Goal: Task Accomplishment & Management: Manage account settings

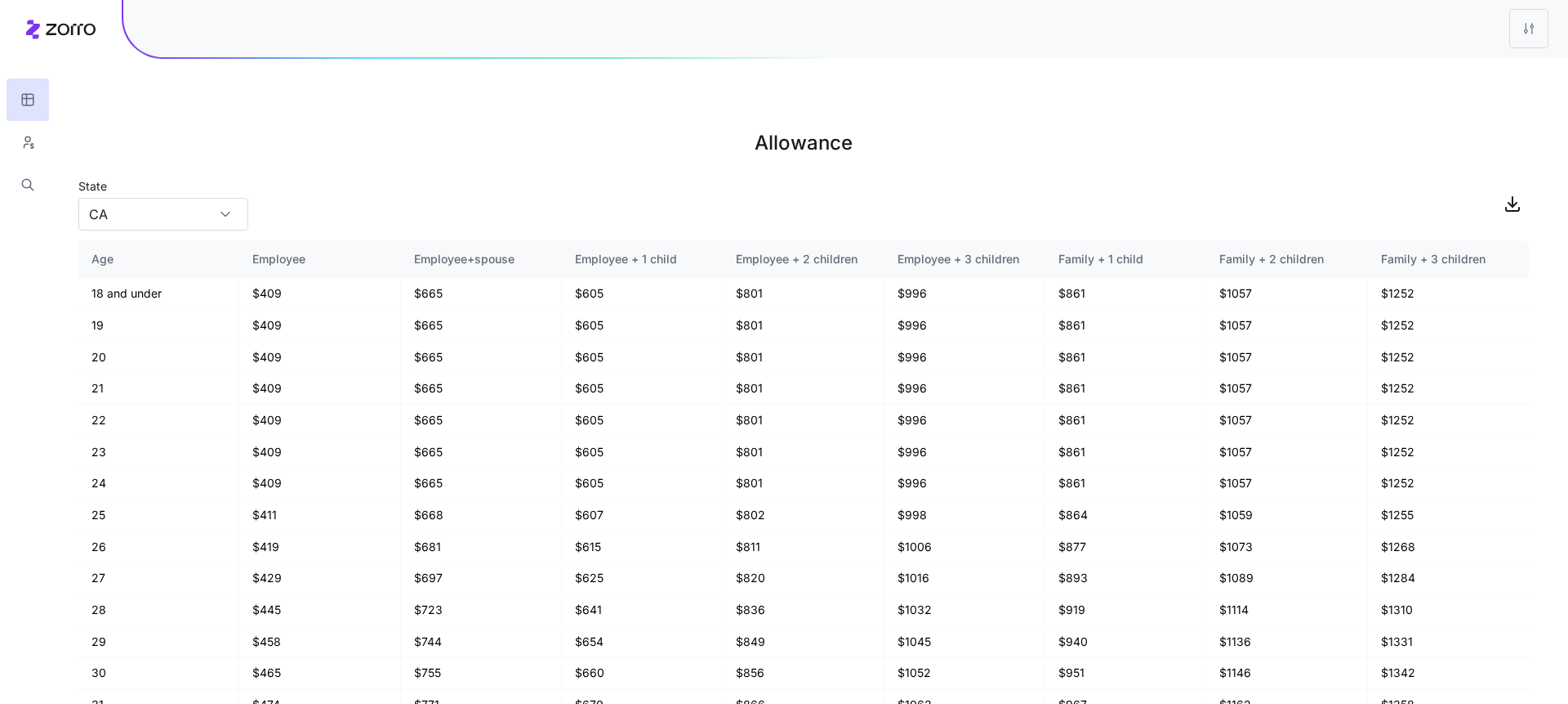
click at [52, 24] on div at bounding box center [28, 103] width 56 height 206
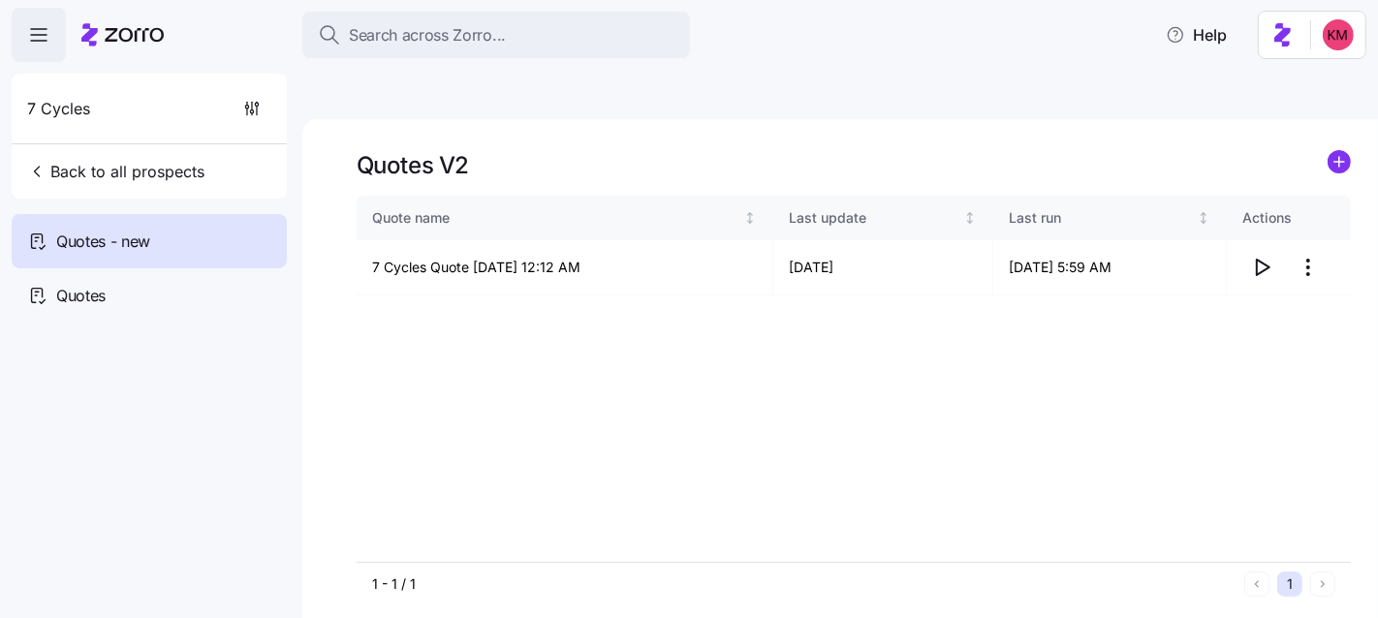
click at [36, 24] on icon "button" at bounding box center [38, 34] width 23 height 23
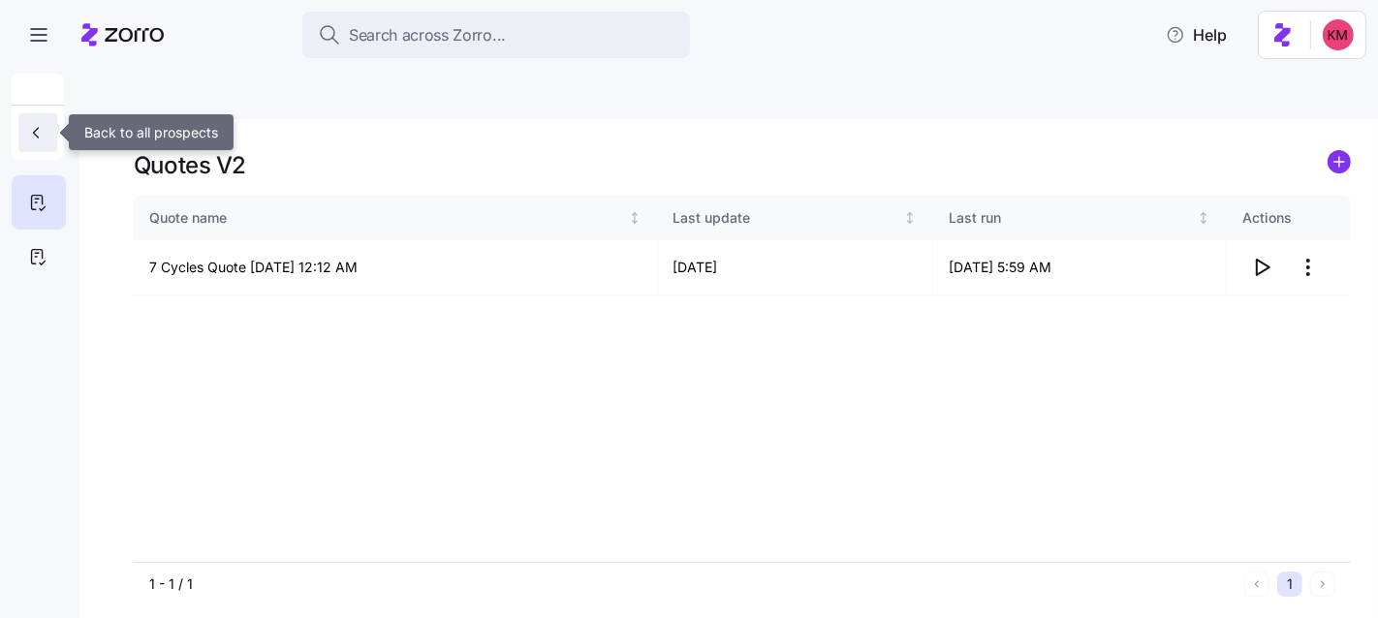
click at [31, 133] on icon "button" at bounding box center [35, 132] width 19 height 19
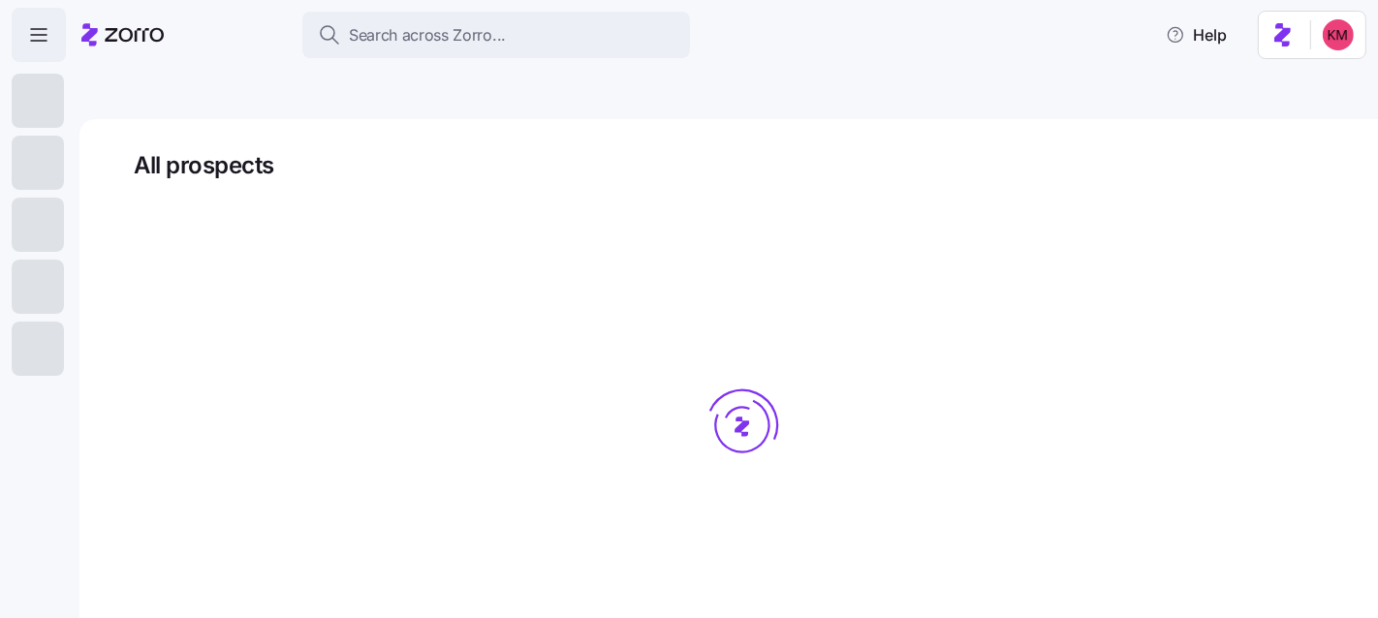
click at [44, 38] on icon "button" at bounding box center [38, 34] width 23 height 23
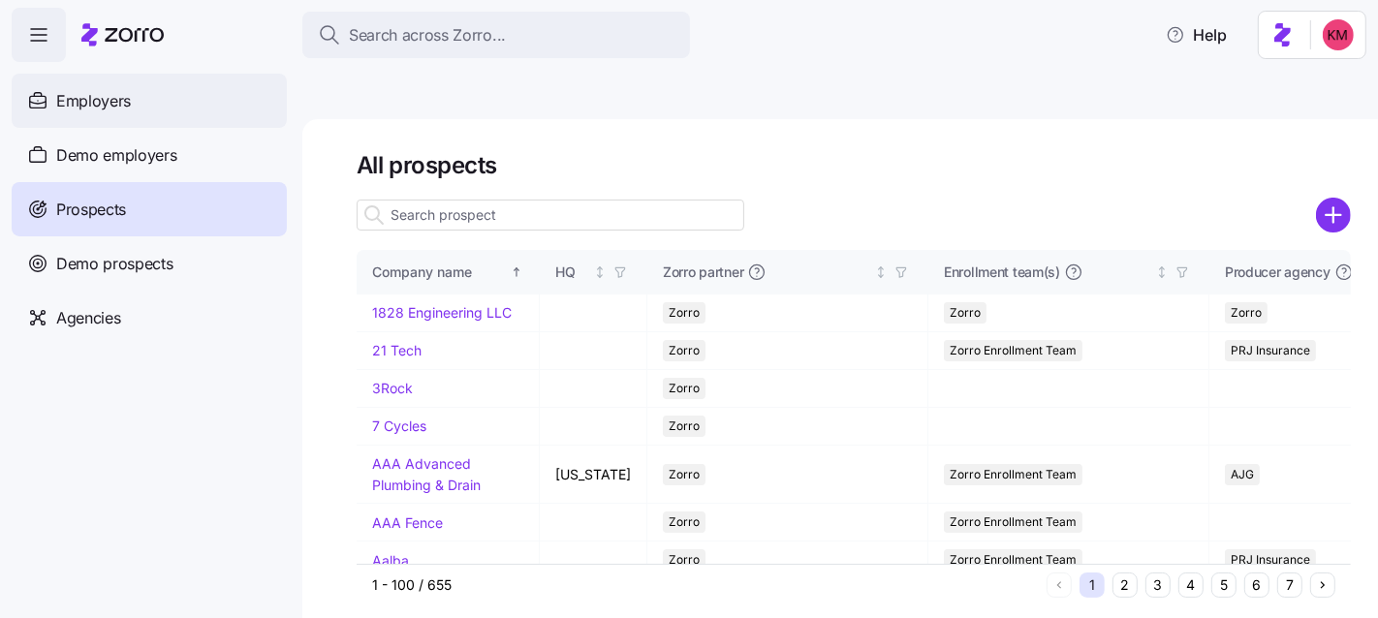
click at [106, 99] on span "Employers" at bounding box center [93, 101] width 75 height 24
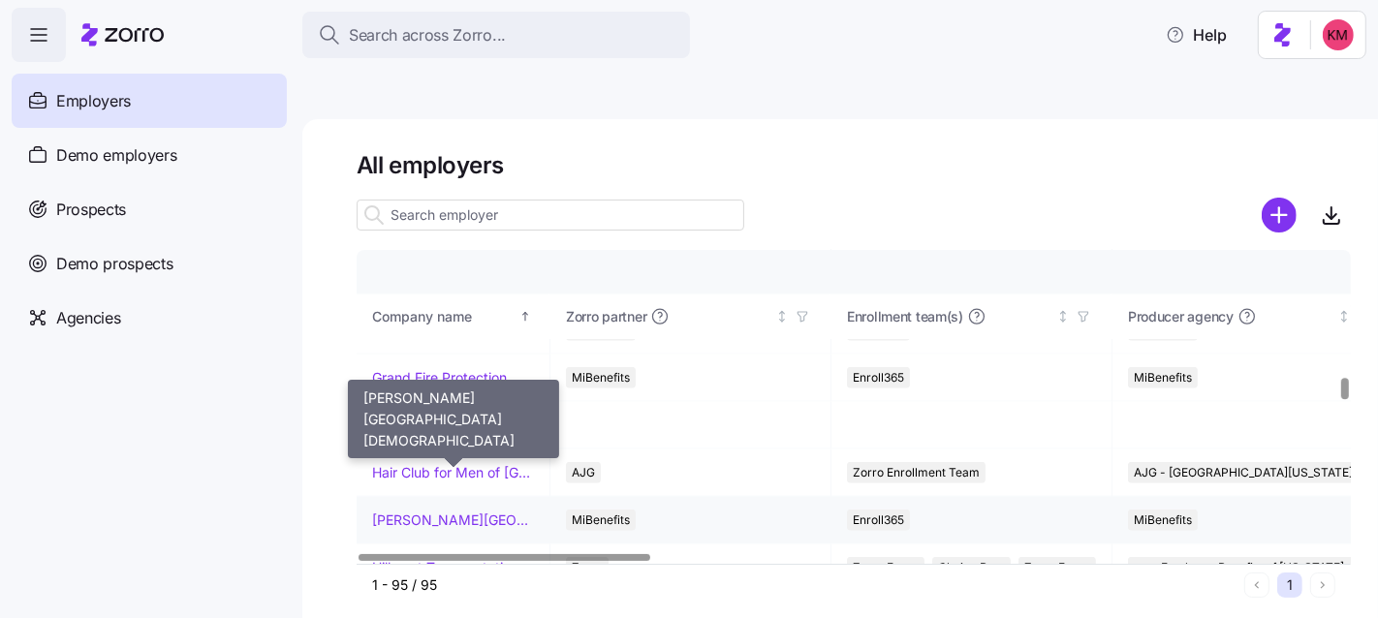
scroll to position [1955, 0]
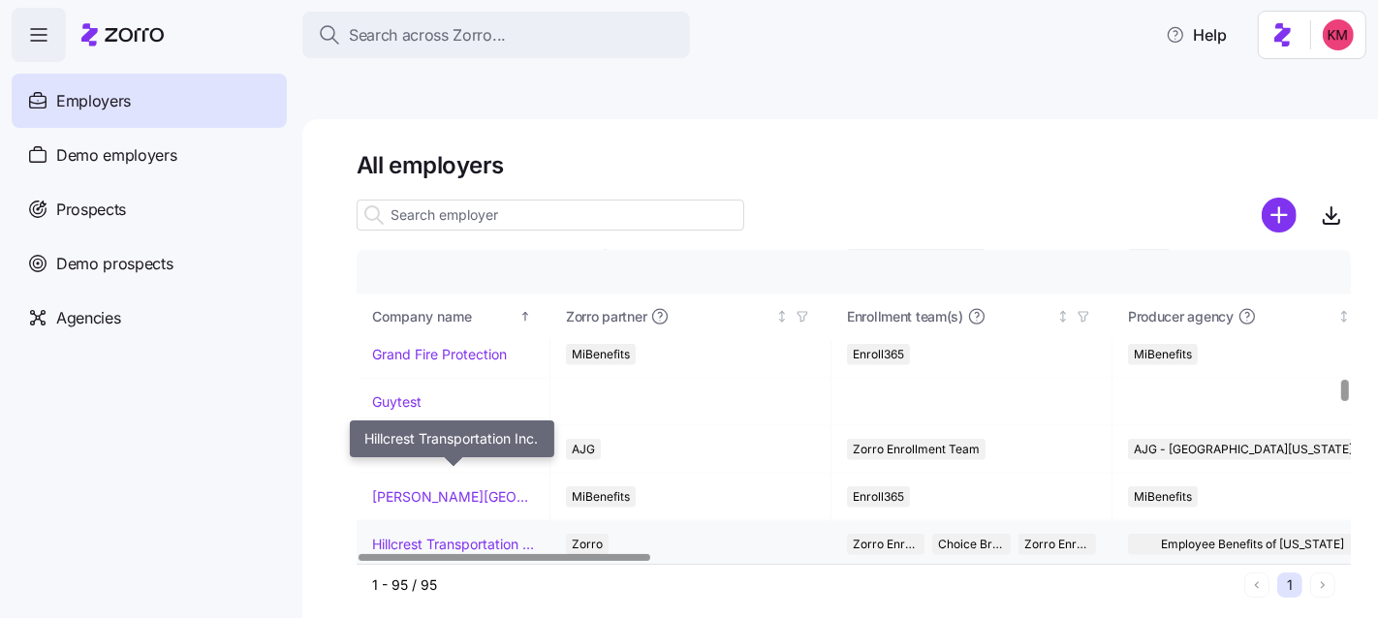
click at [449, 535] on link "Hillcrest Transportation Inc." at bounding box center [453, 544] width 162 height 19
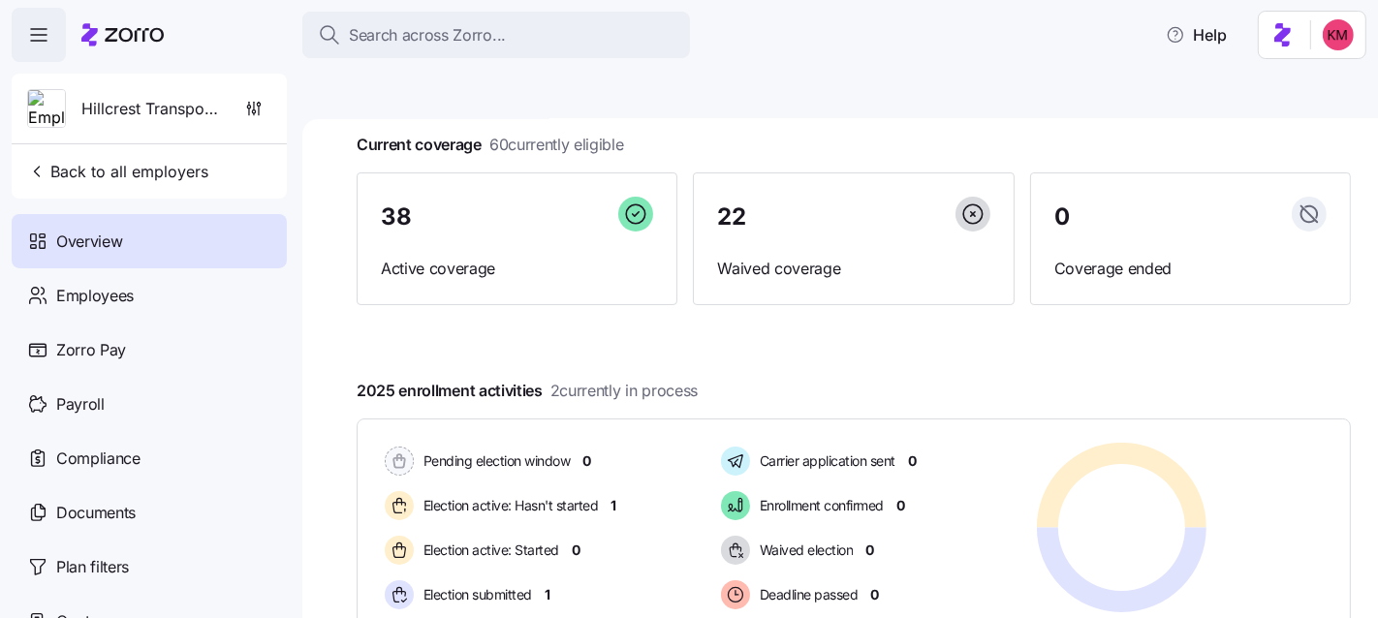
scroll to position [118, 0]
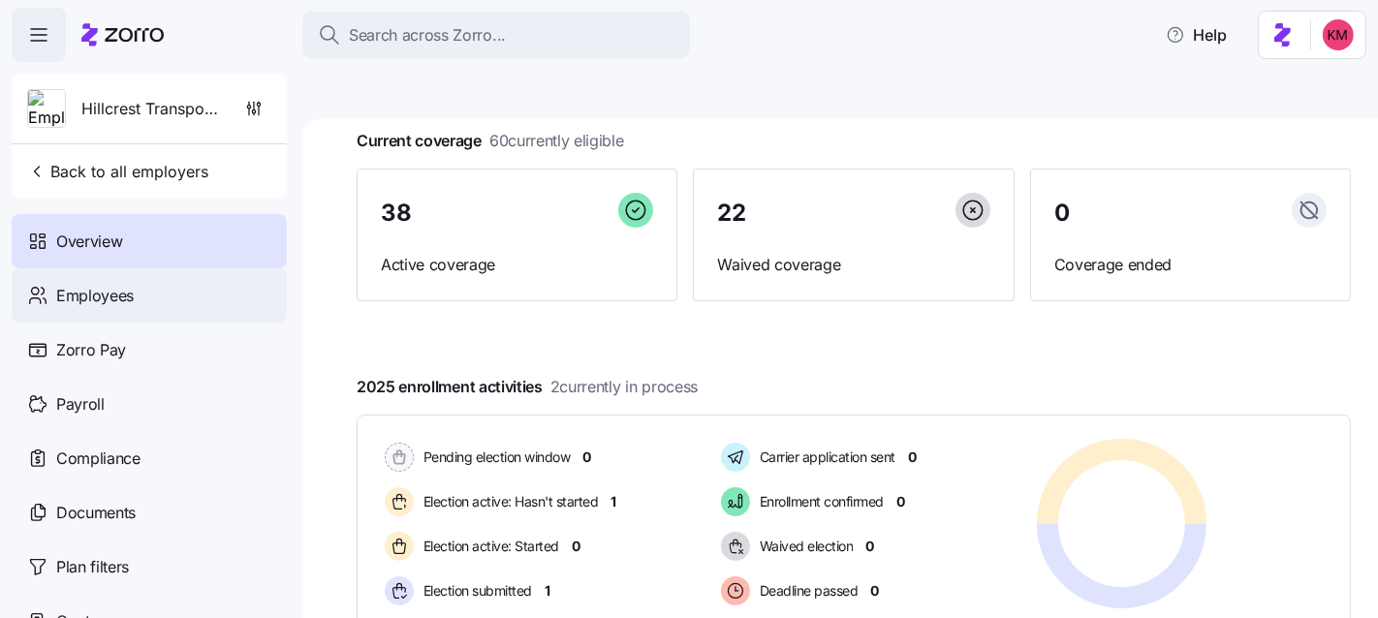
click at [128, 299] on span "Employees" at bounding box center [95, 296] width 78 height 24
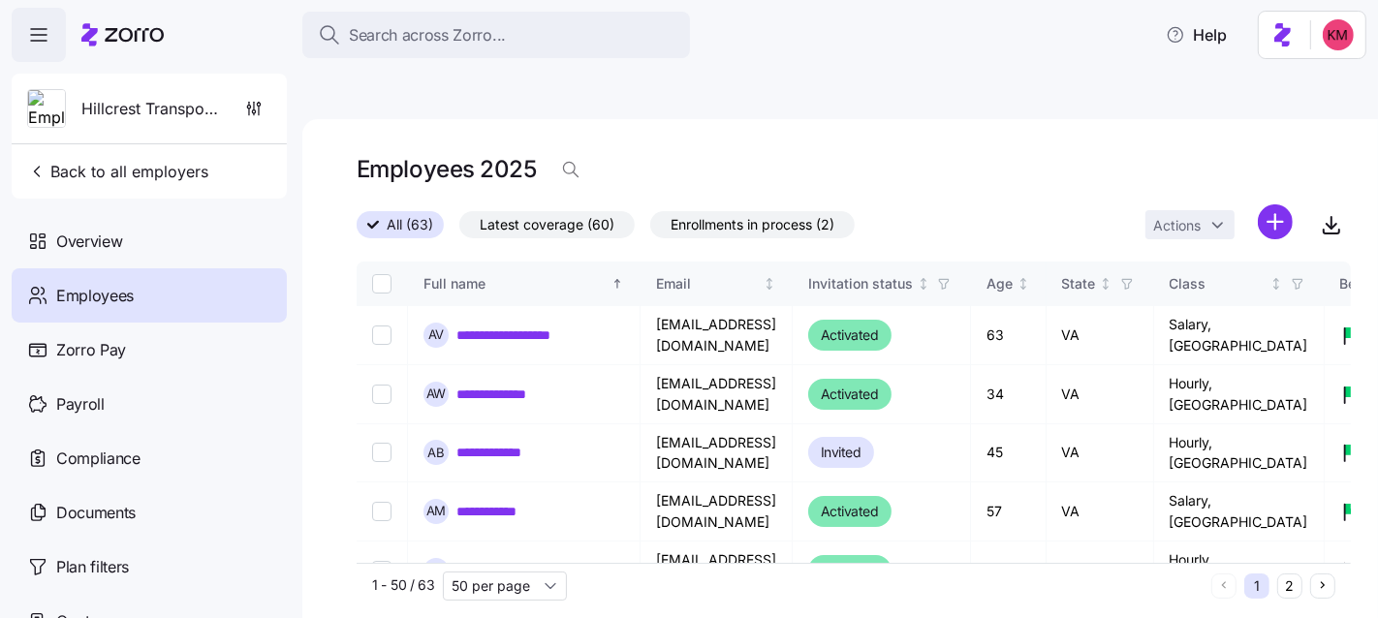
click at [845, 150] on div "Employees 2025" at bounding box center [854, 169] width 994 height 39
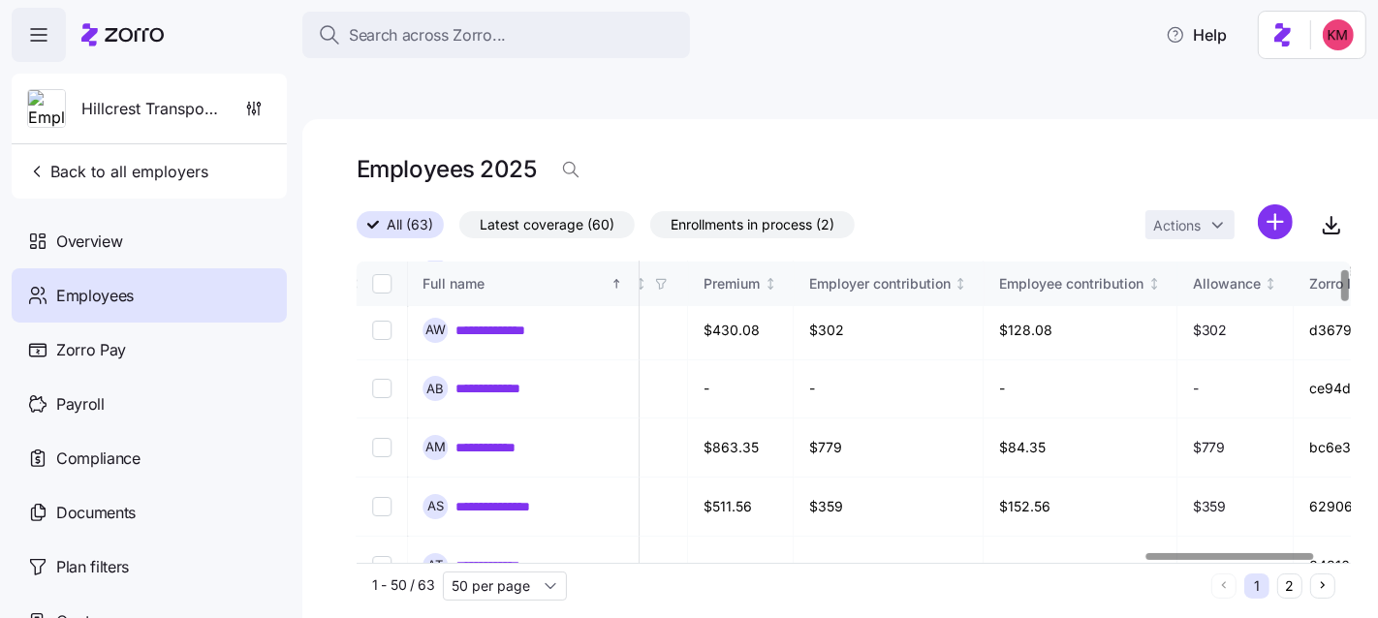
scroll to position [64, 4825]
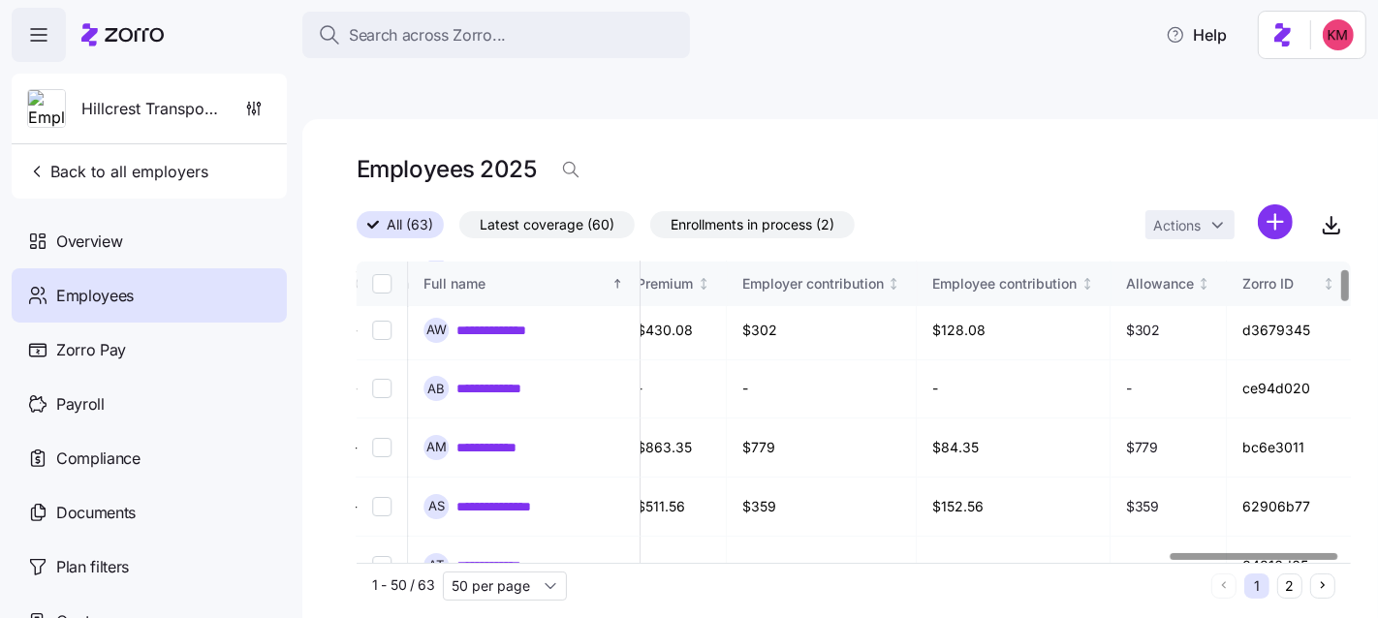
click at [1339, 553] on div at bounding box center [1255, 556] width 168 height 7
click at [1334, 213] on icon "button" at bounding box center [1331, 224] width 23 height 23
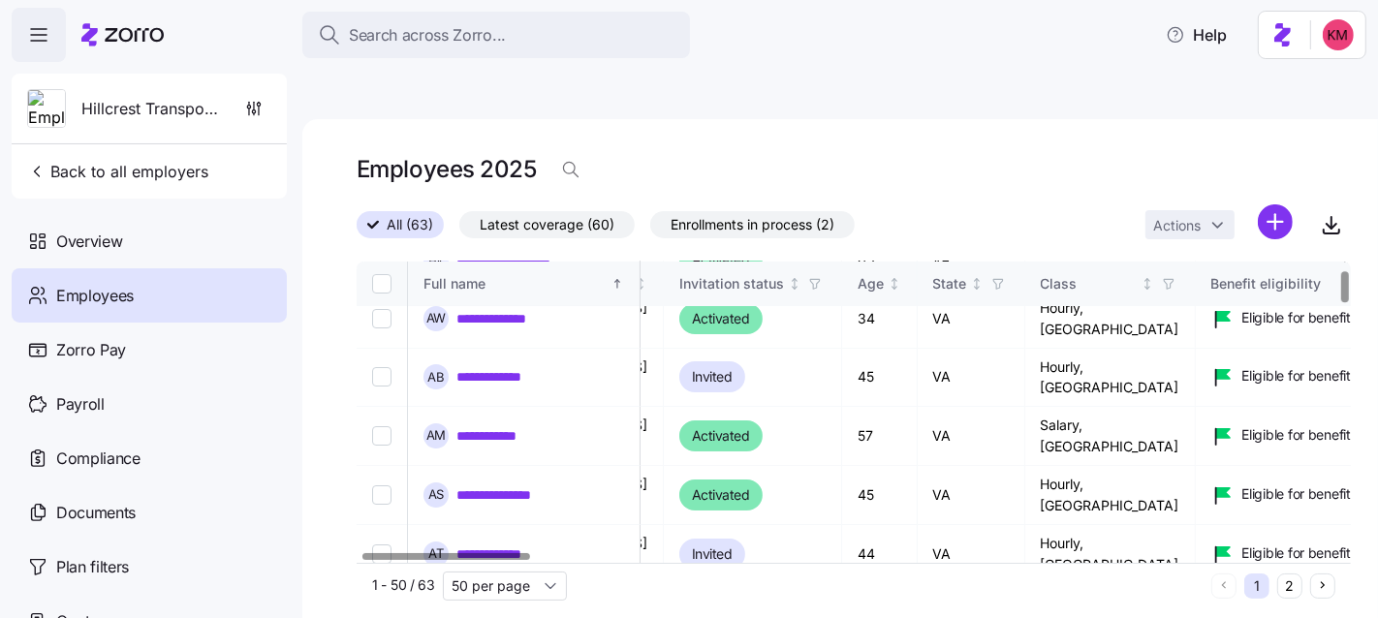
scroll to position [76, 0]
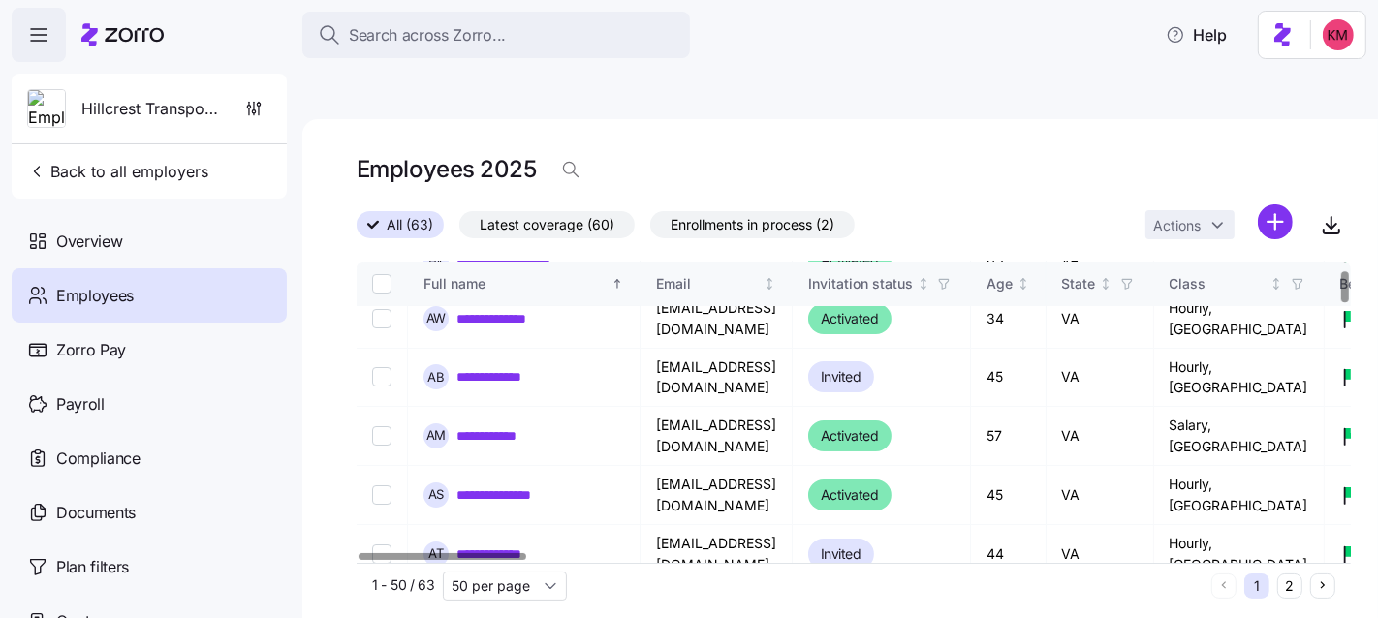
click at [359, 553] on div at bounding box center [443, 556] width 168 height 7
click at [466, 553] on div at bounding box center [445, 556] width 168 height 7
click at [943, 150] on div "Employees 2025" at bounding box center [854, 177] width 994 height 54
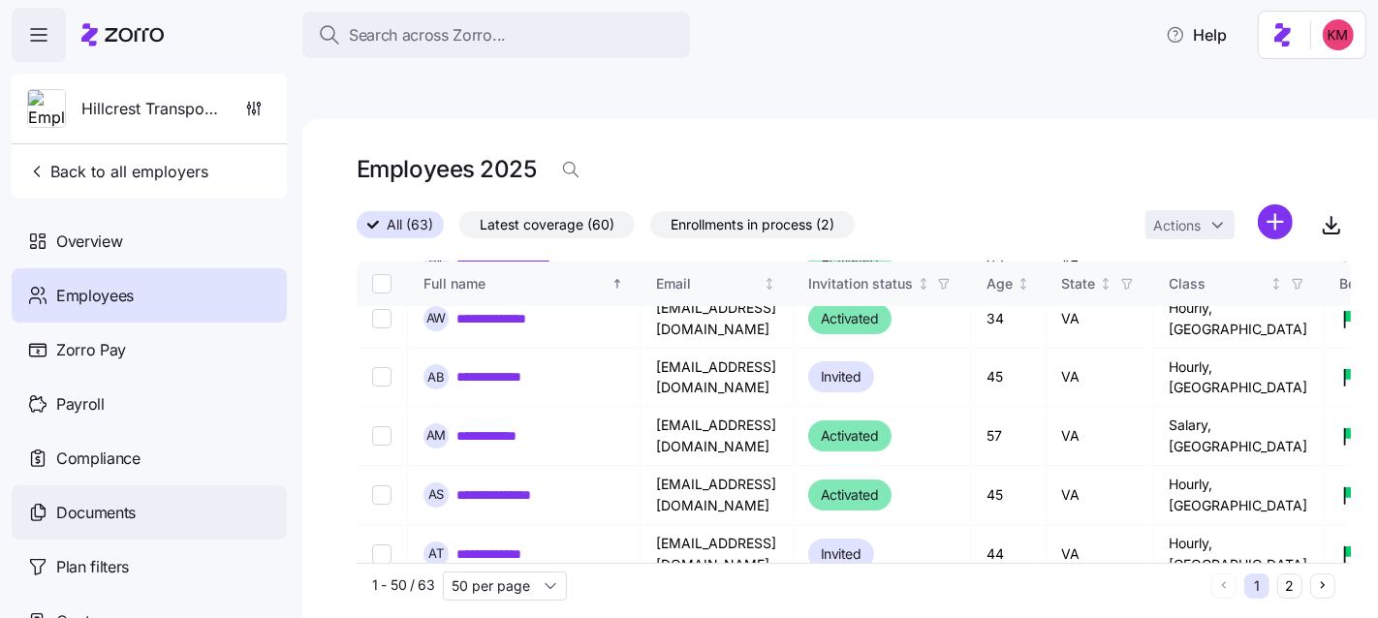
click at [142, 514] on div "Documents" at bounding box center [149, 513] width 275 height 54
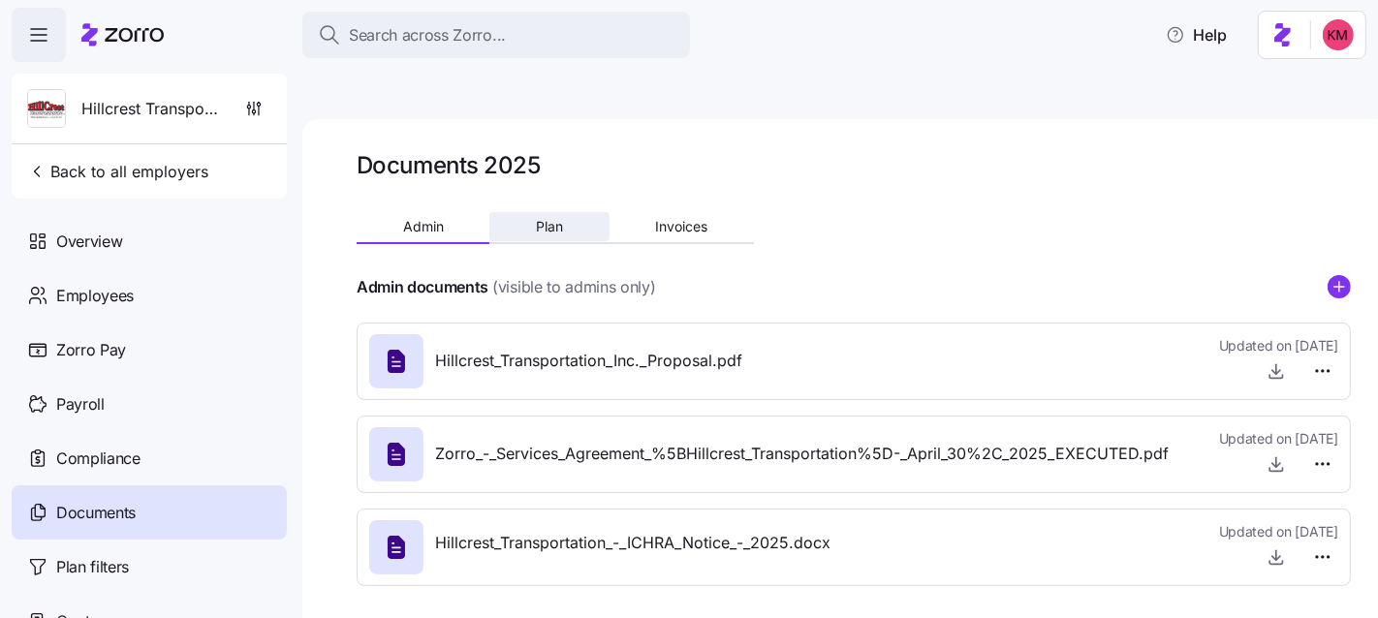
click at [561, 220] on span "Plan" at bounding box center [549, 227] width 27 height 14
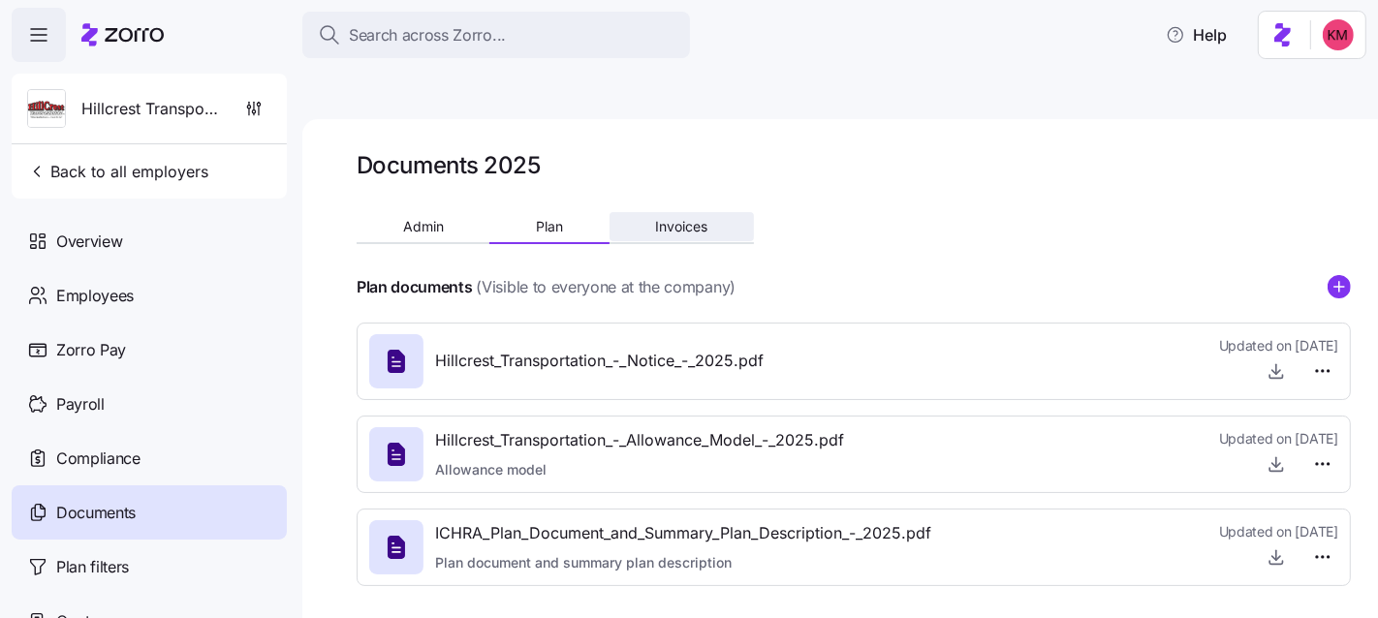
click at [674, 220] on span "Invoices" at bounding box center [681, 227] width 52 height 14
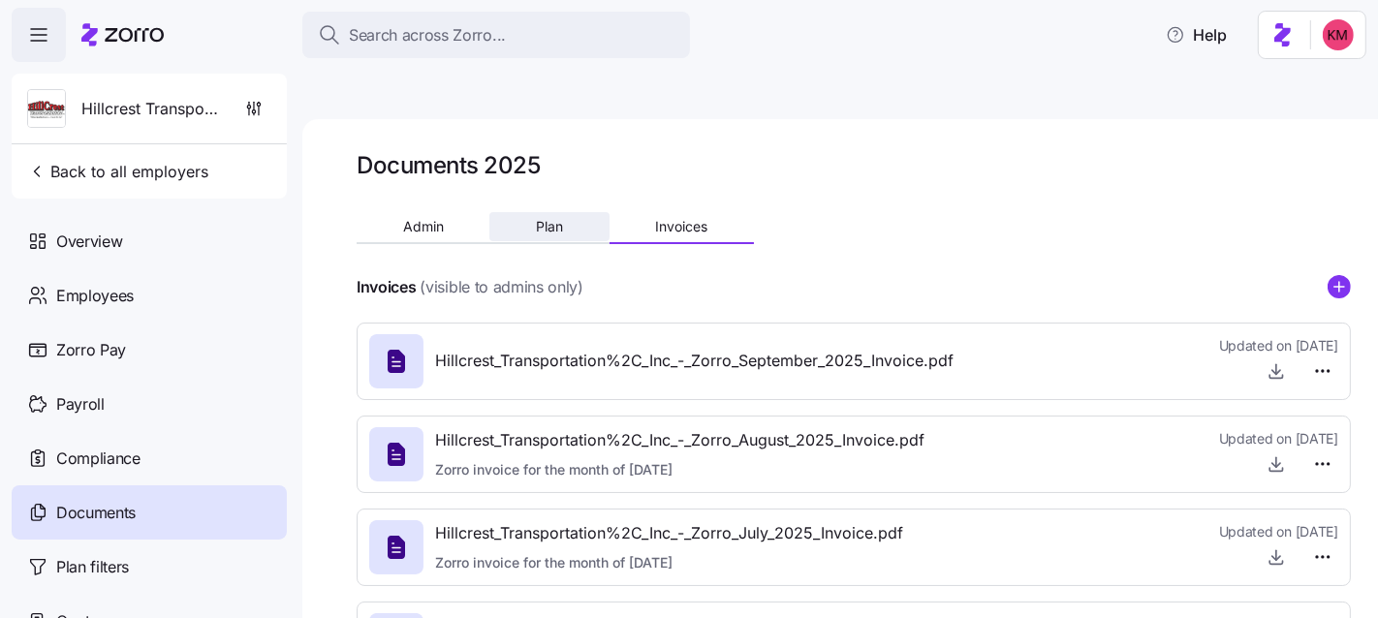
click at [558, 220] on span "Plan" at bounding box center [549, 227] width 27 height 14
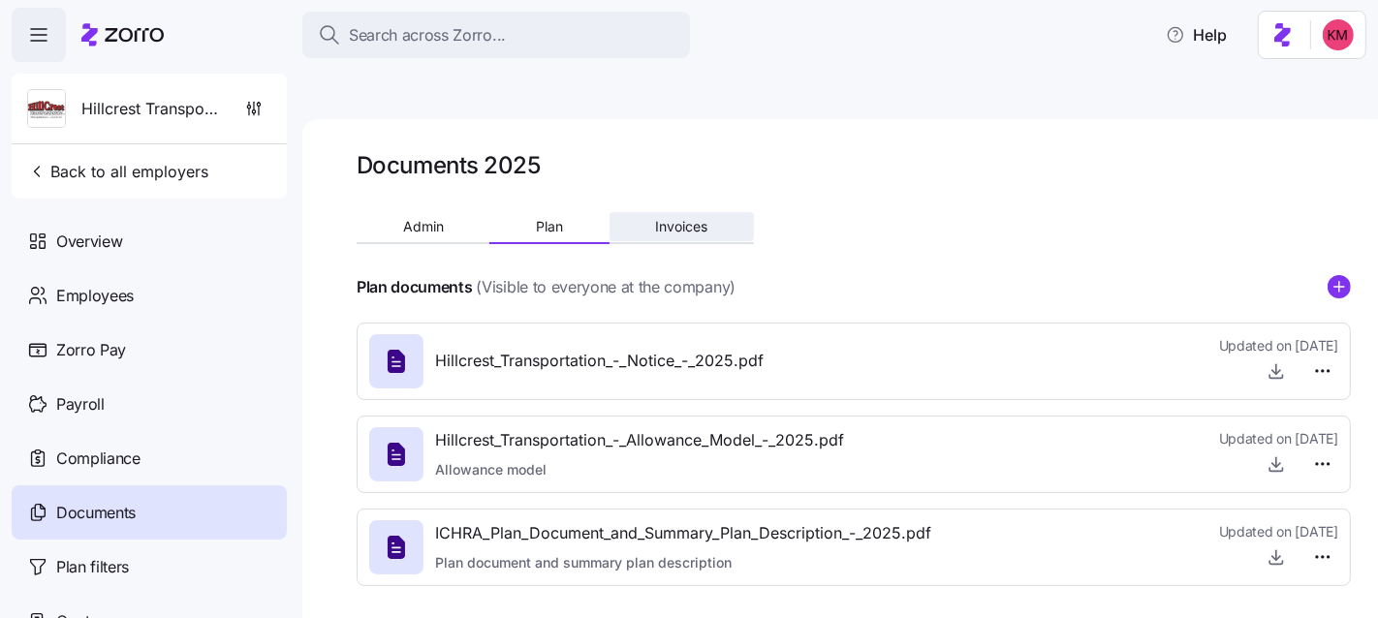
click at [692, 212] on button "Invoices" at bounding box center [682, 226] width 144 height 29
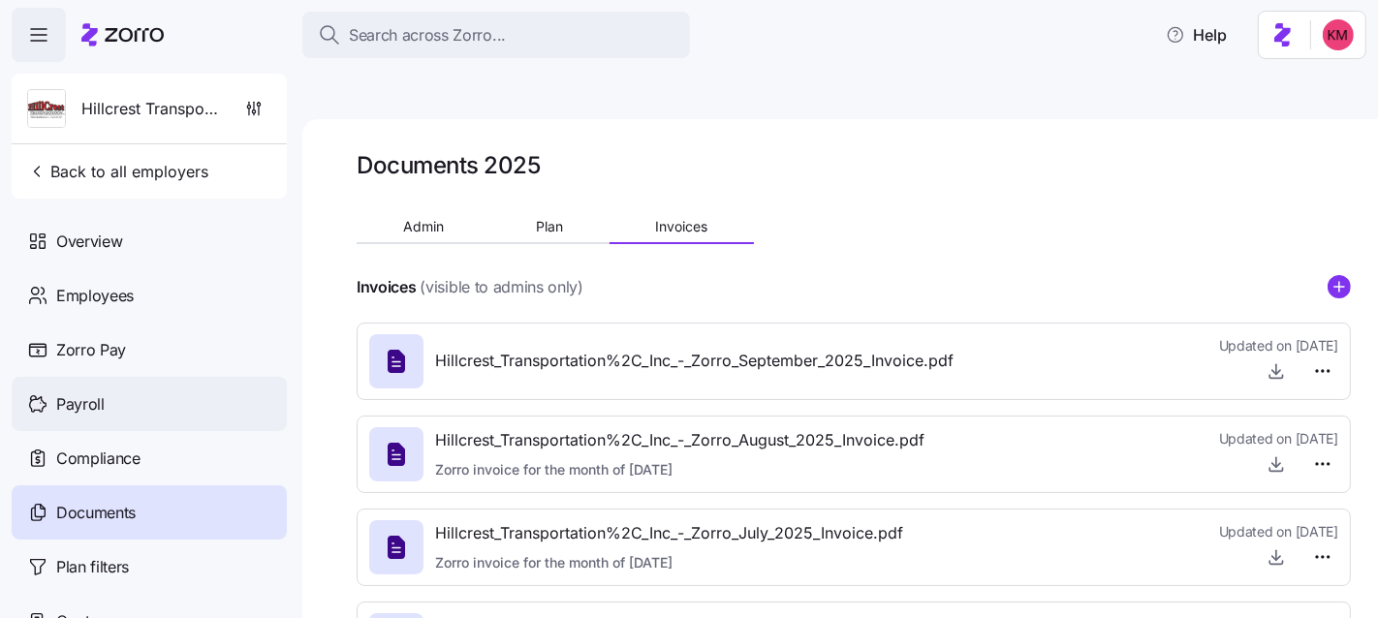
click at [110, 393] on div "Payroll" at bounding box center [149, 404] width 275 height 54
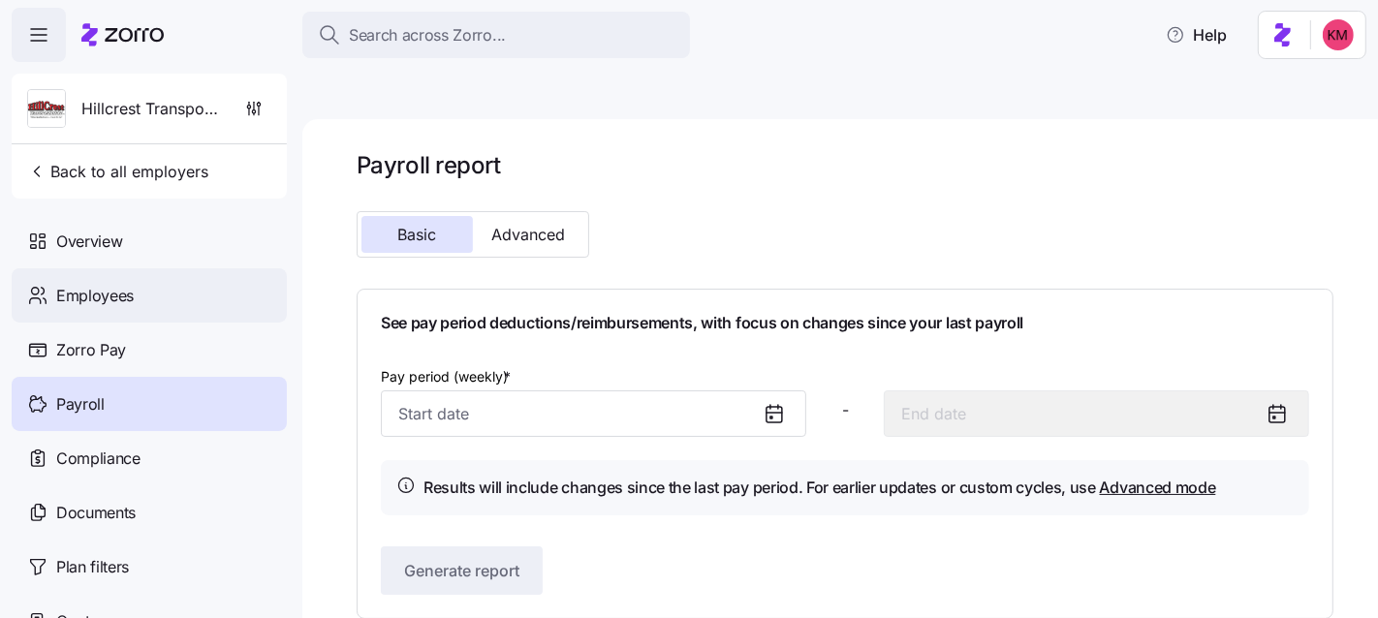
click at [141, 298] on div "Employees" at bounding box center [149, 295] width 275 height 54
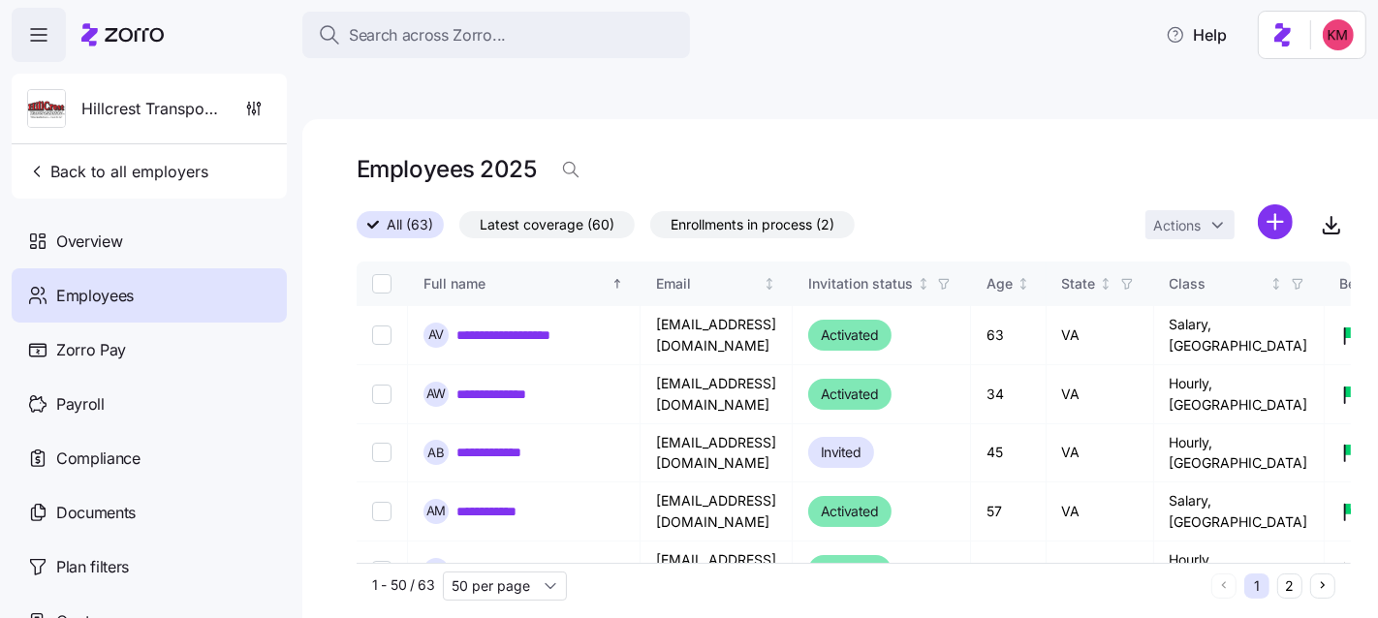
click at [541, 212] on span "Latest coverage (60)" at bounding box center [547, 224] width 135 height 25
click at [459, 230] on input "Latest coverage (60)" at bounding box center [459, 230] width 0 height 0
click at [397, 212] on span "All (63)" at bounding box center [400, 224] width 47 height 25
click at [357, 230] on input "All (63)" at bounding box center [357, 230] width 0 height 0
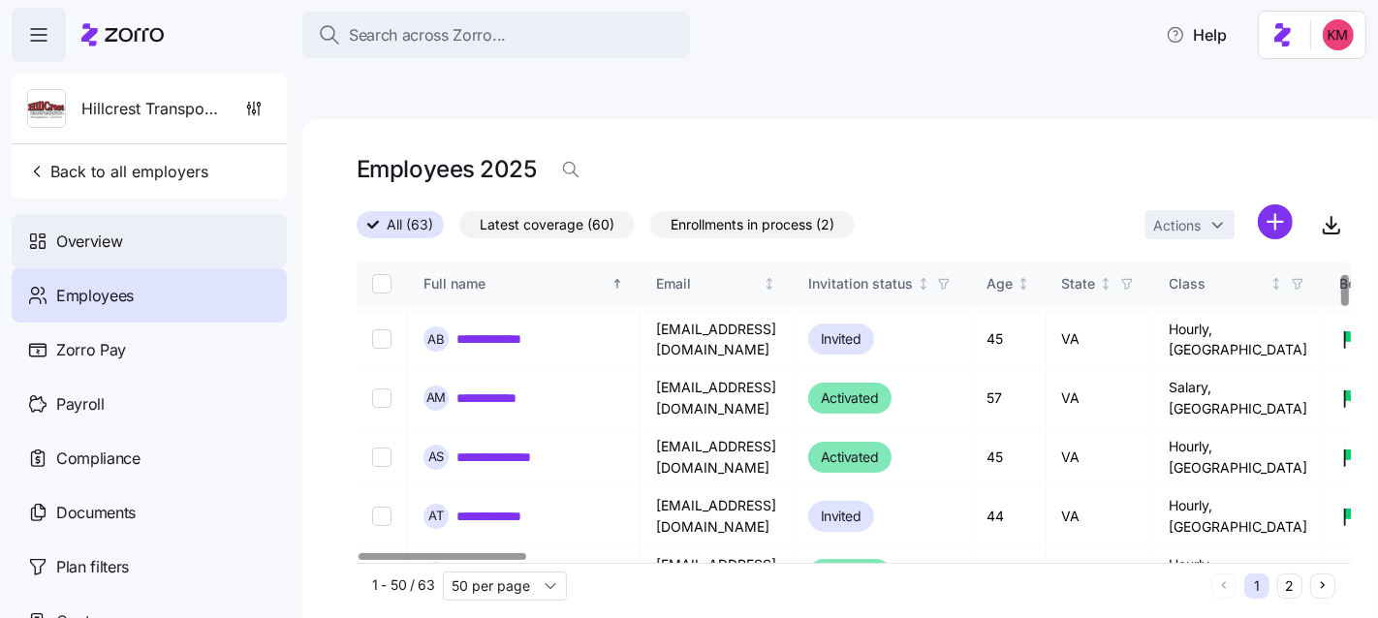
scroll to position [116, 0]
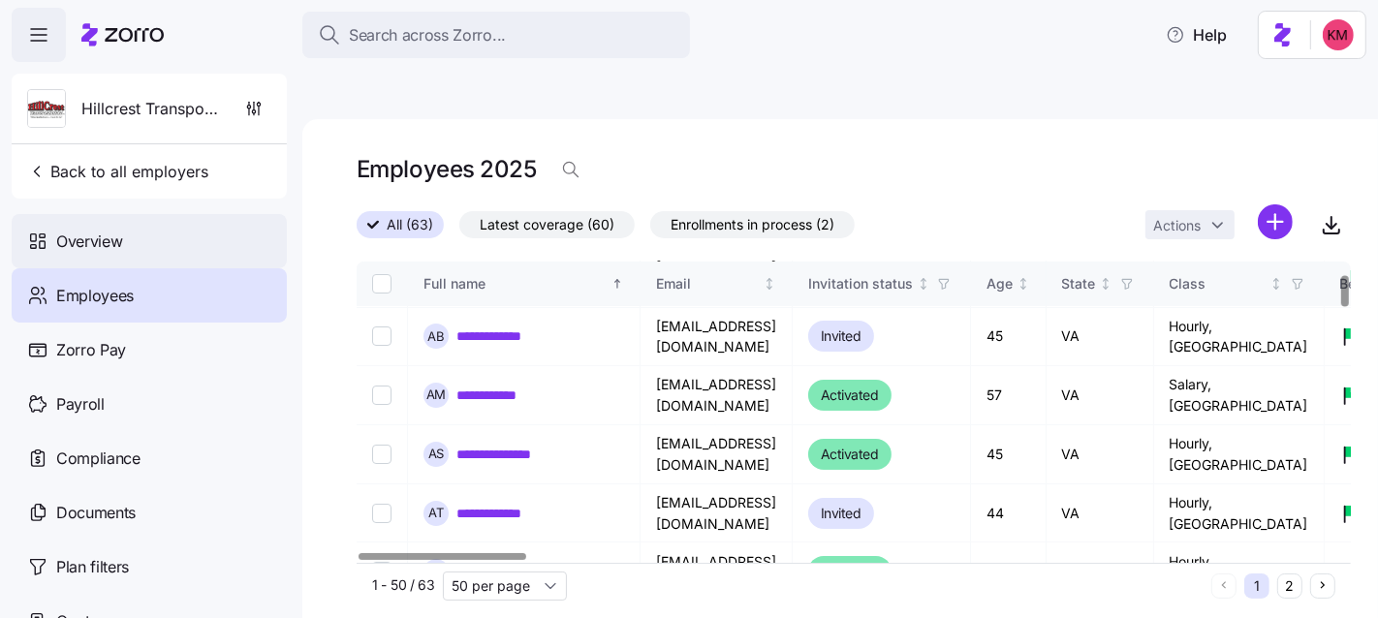
click at [138, 248] on div "Overview" at bounding box center [149, 241] width 275 height 54
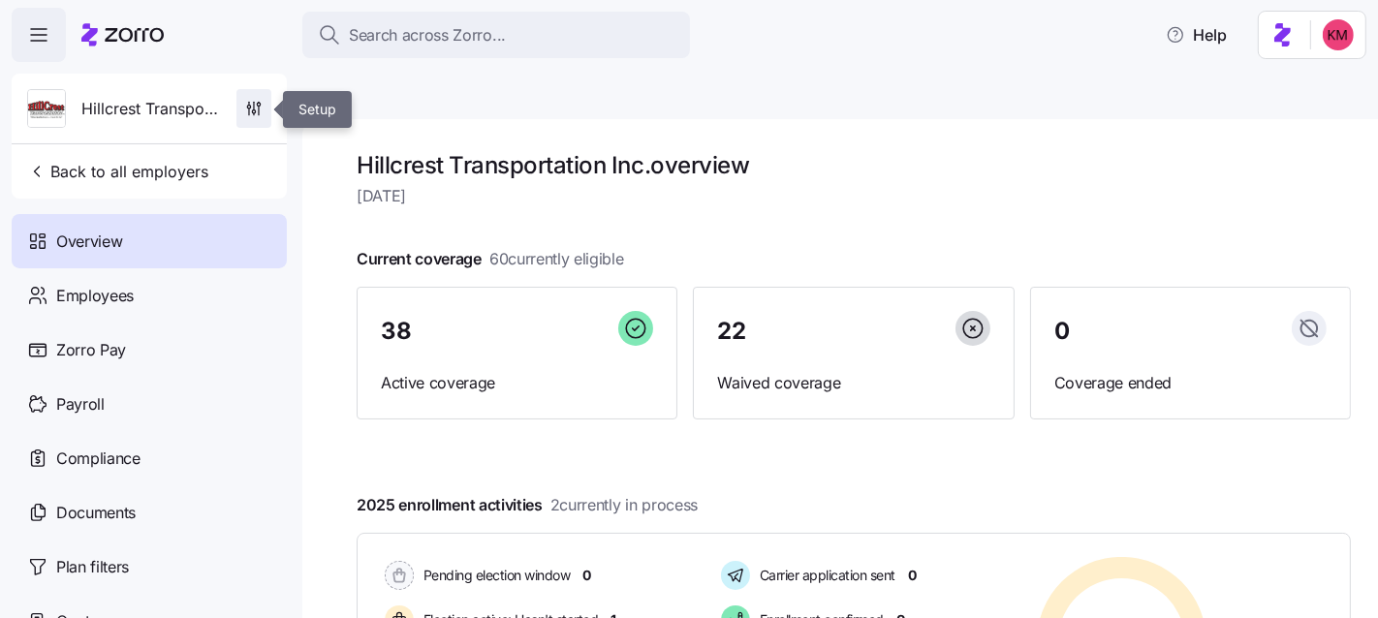
click at [254, 110] on icon "button" at bounding box center [253, 108] width 19 height 19
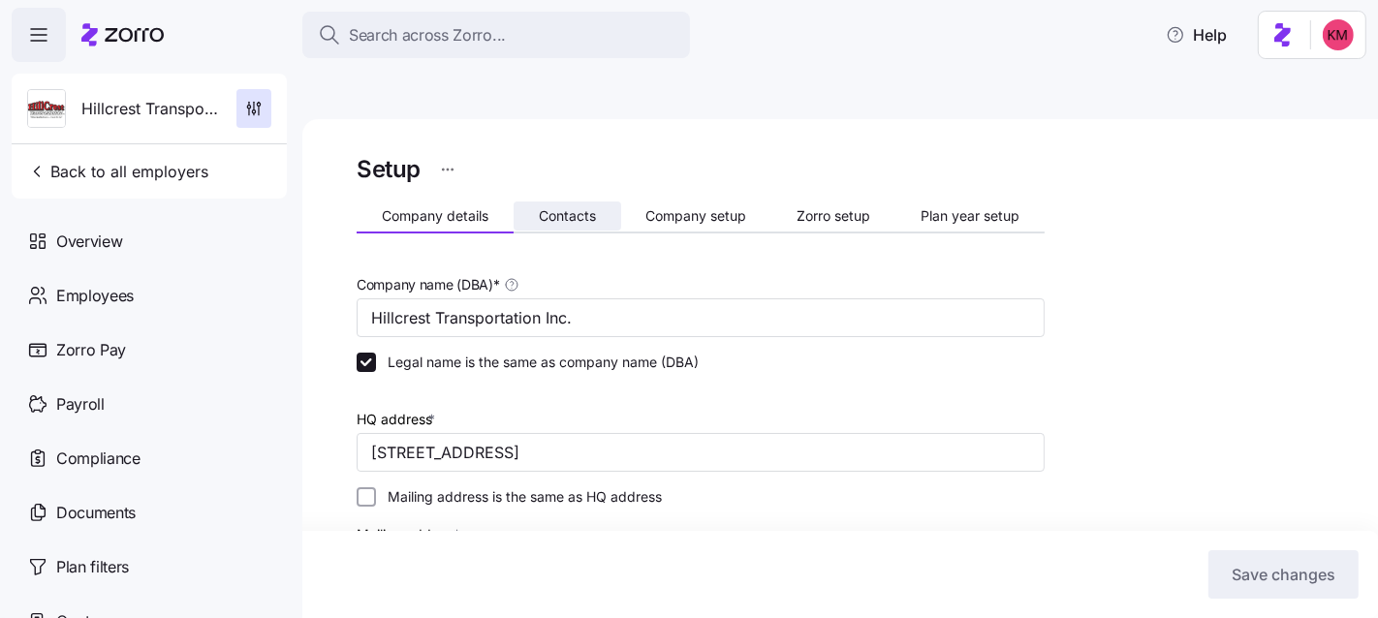
click at [578, 209] on span "Contacts" at bounding box center [567, 216] width 57 height 14
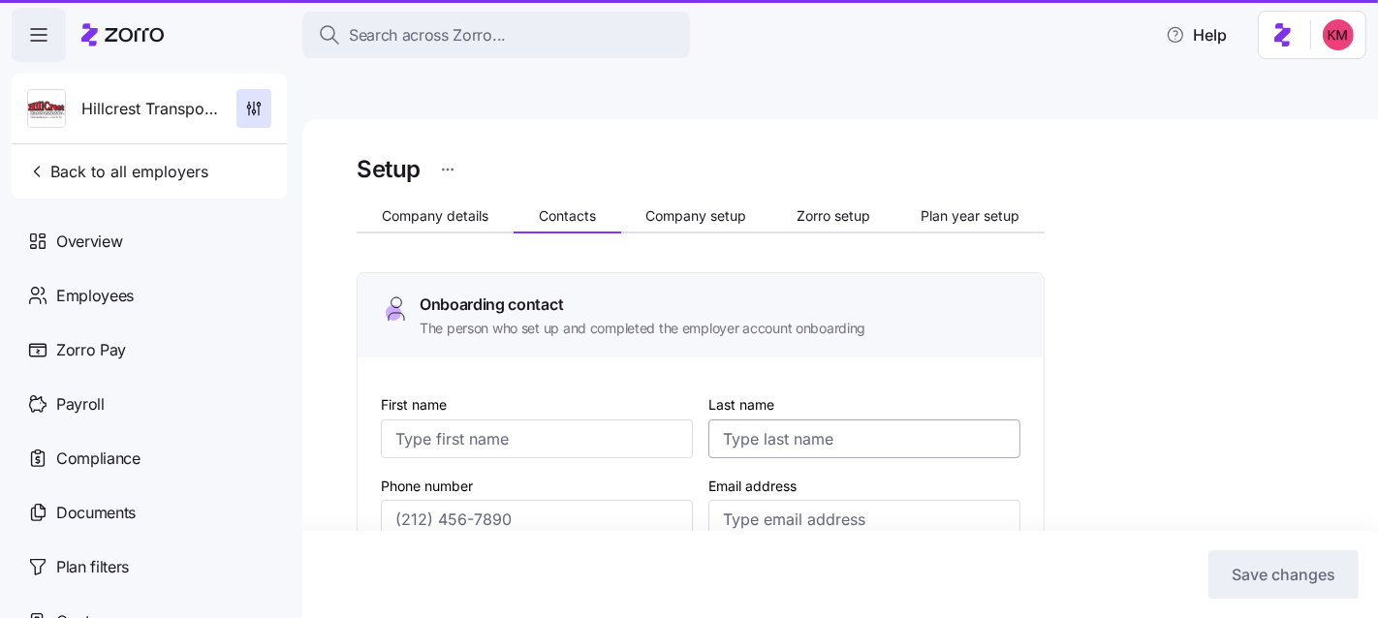
type input "[PERSON_NAME]"
type input "[EMAIL_ADDRESS][DOMAIN_NAME]"
type input "[PERSON_NAME]"
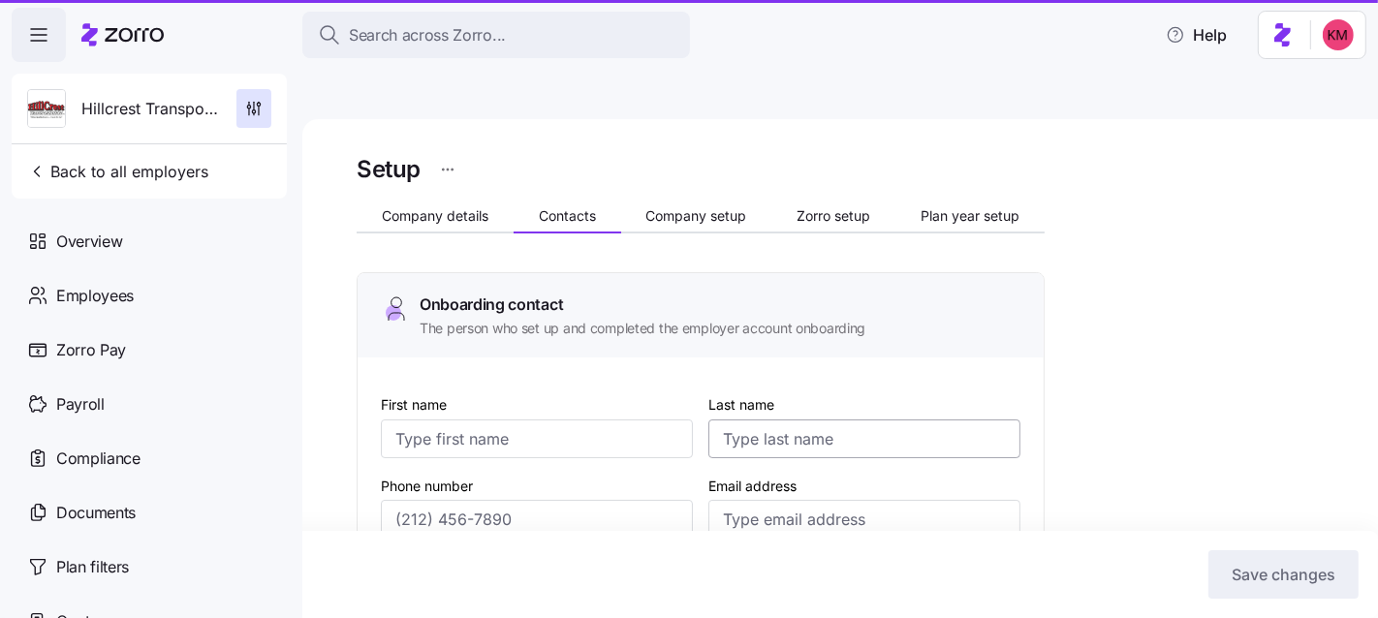
type input "[EMAIL_ADDRESS][DOMAIN_NAME]"
type input "[PERSON_NAME]"
type input "[PERSON_NAME][EMAIL_ADDRESS][DOMAIN_NAME]"
type input "[PERSON_NAME]"
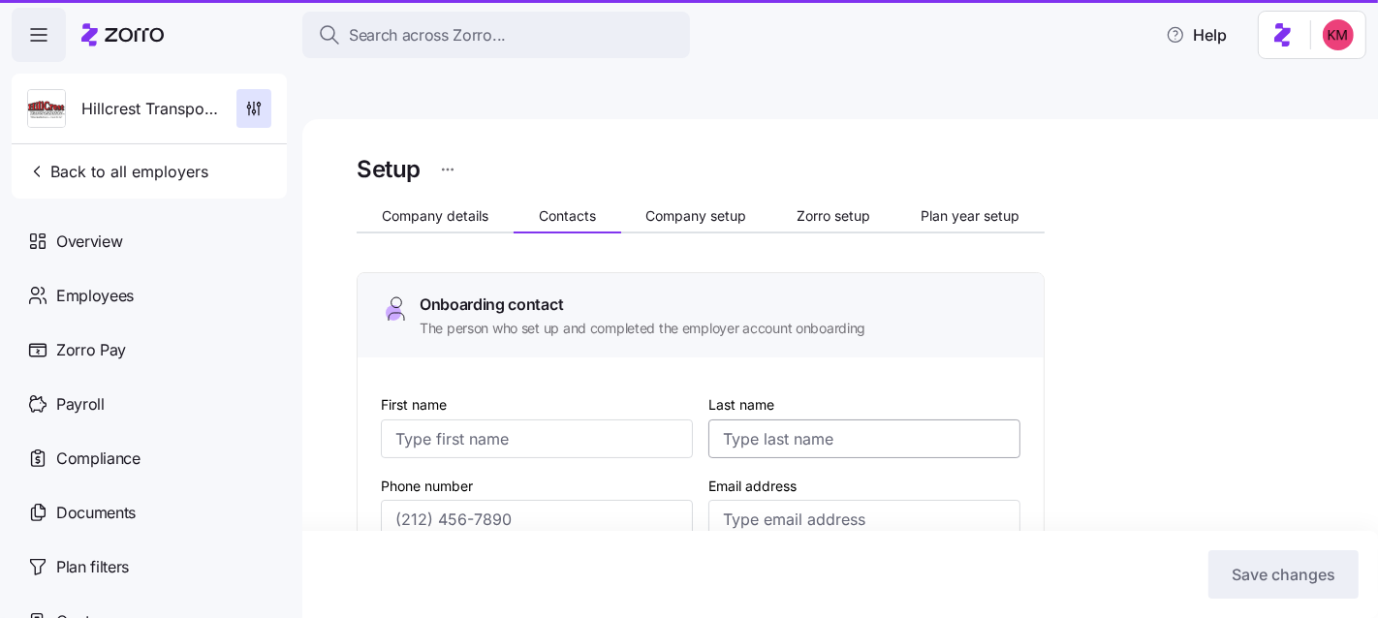
type input "[PERSON_NAME]"
type input "[PERSON_NAME][EMAIL_ADDRESS][DOMAIN_NAME]"
type input "[PHONE_NUMBER]"
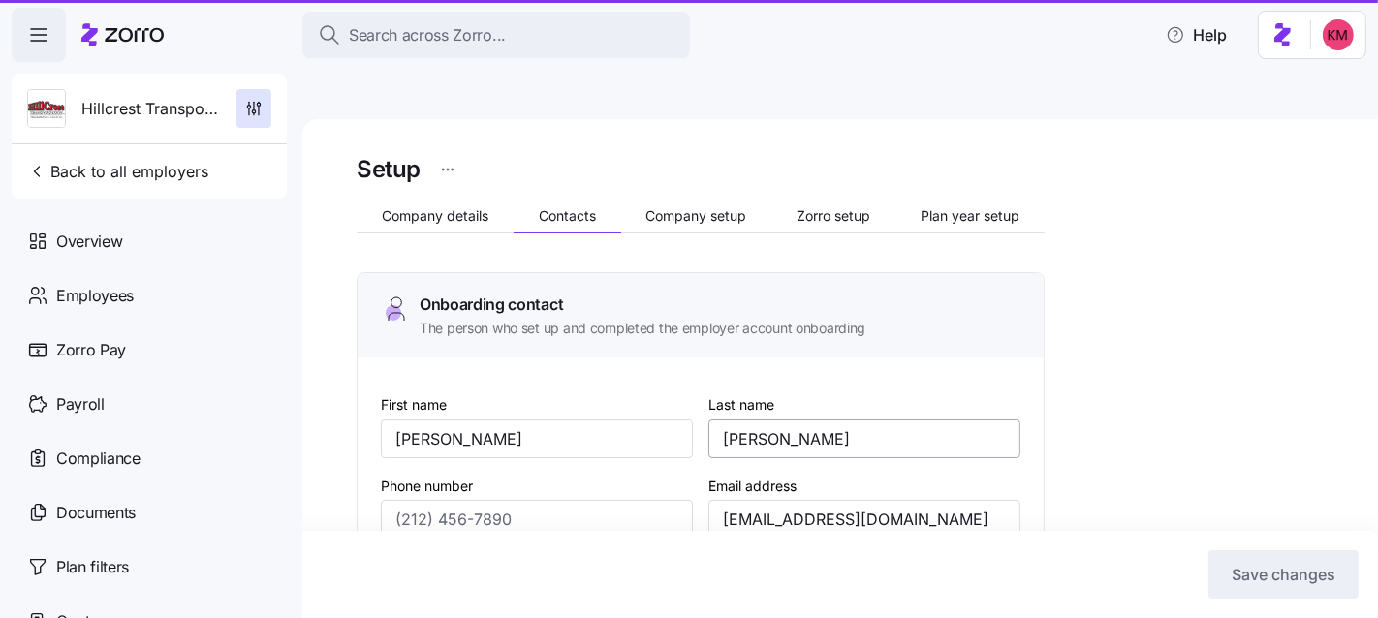
type input "[PHONE_NUMBER]"
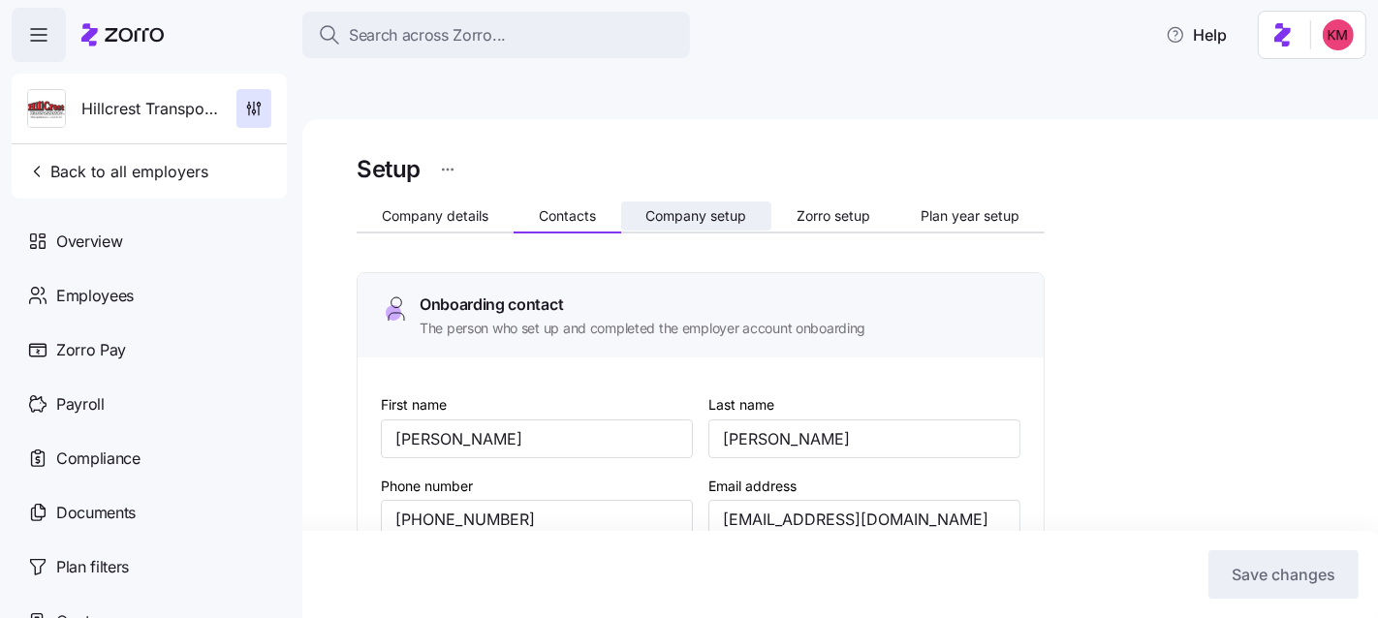
click at [710, 209] on span "Company setup" at bounding box center [696, 216] width 101 height 14
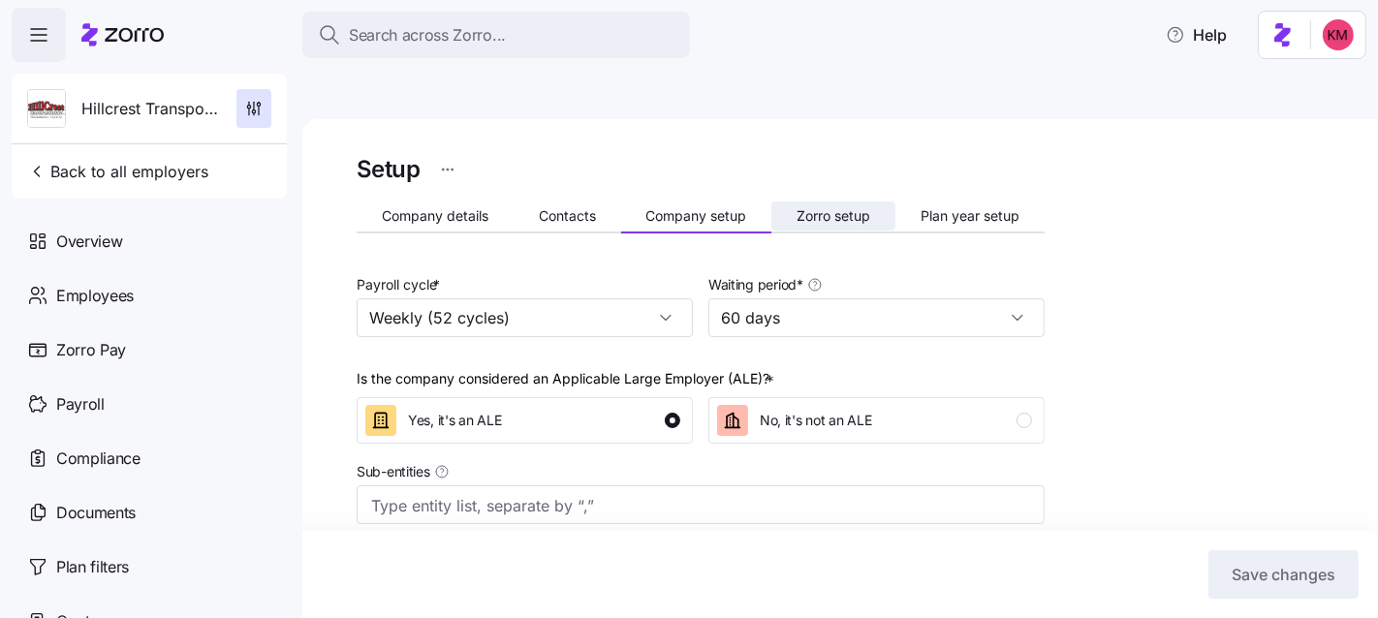
click at [853, 202] on button "Zorro setup" at bounding box center [834, 216] width 124 height 29
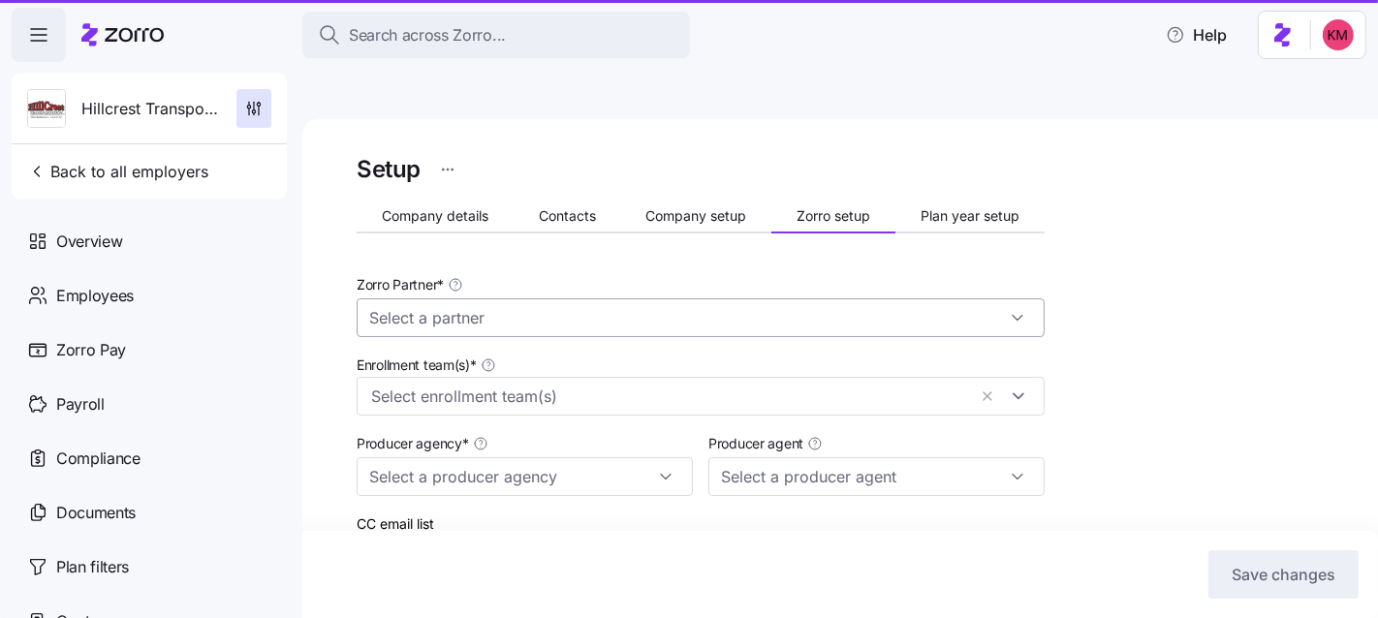
type input "Zorro"
type input "Employee Benefits of [US_STATE]"
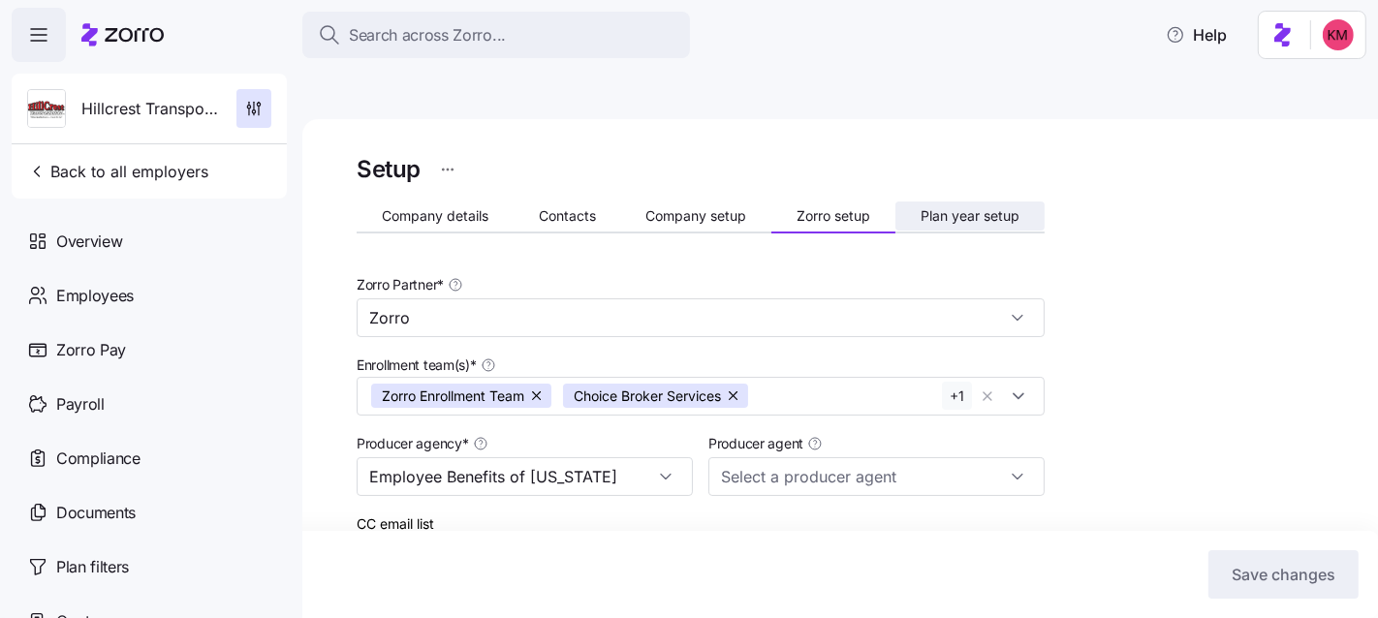
click at [986, 209] on span "Plan year setup" at bounding box center [970, 216] width 99 height 14
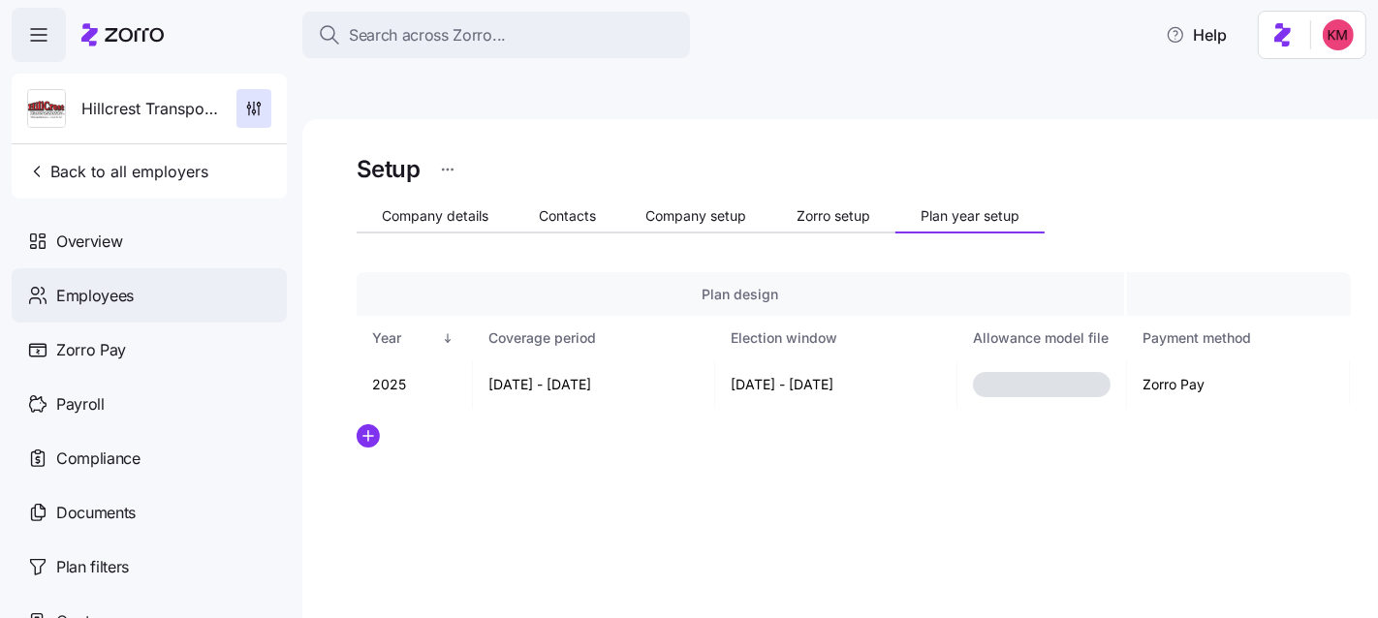
click at [119, 286] on span "Employees" at bounding box center [95, 296] width 78 height 24
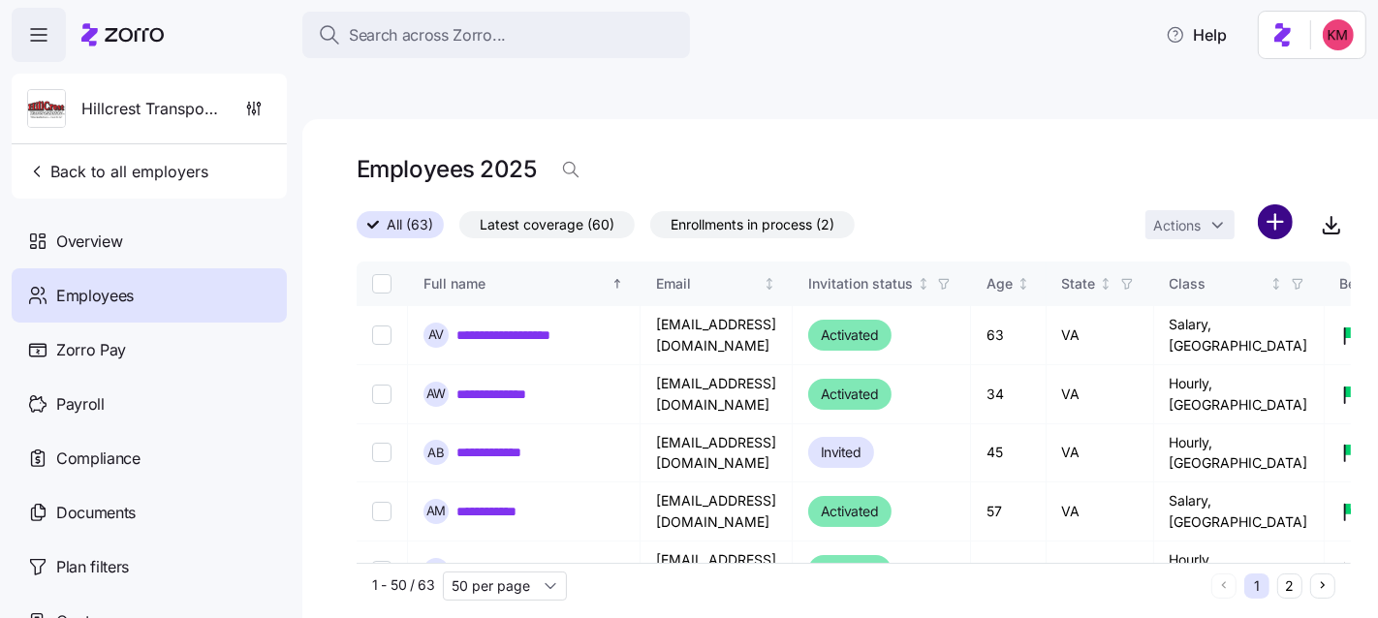
click at [1268, 178] on html "**********" at bounding box center [689, 401] width 1378 height 802
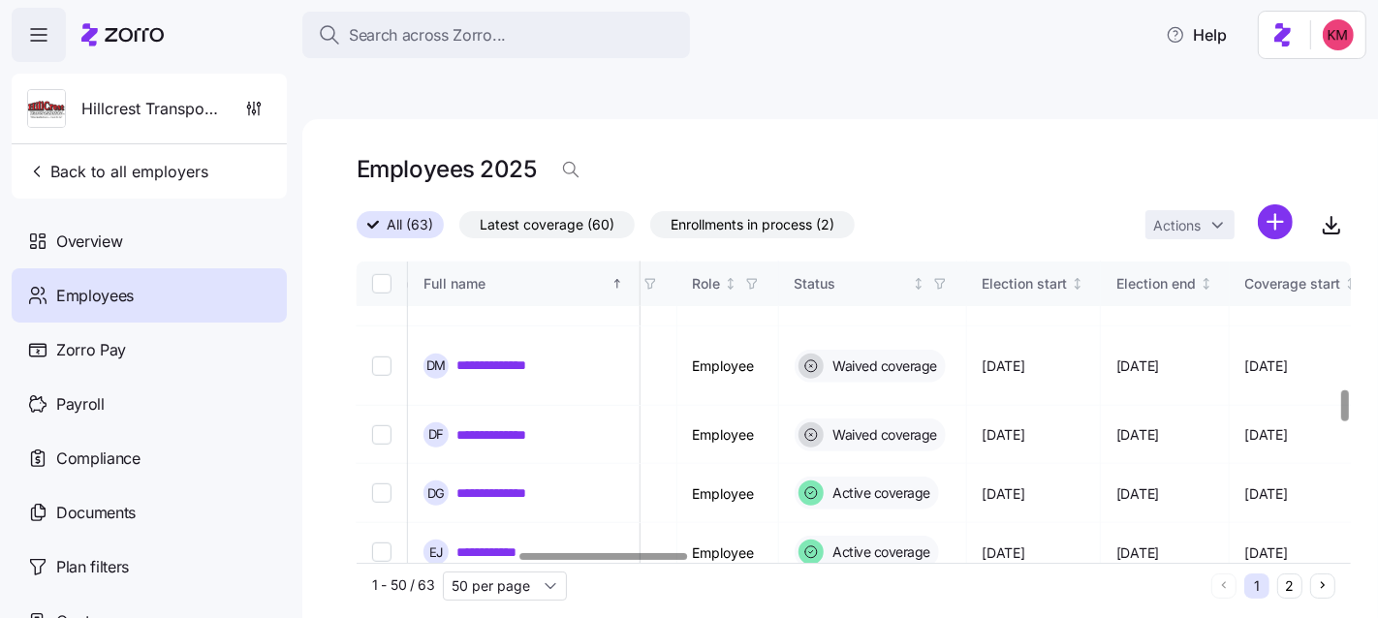
scroll to position [1219, 783]
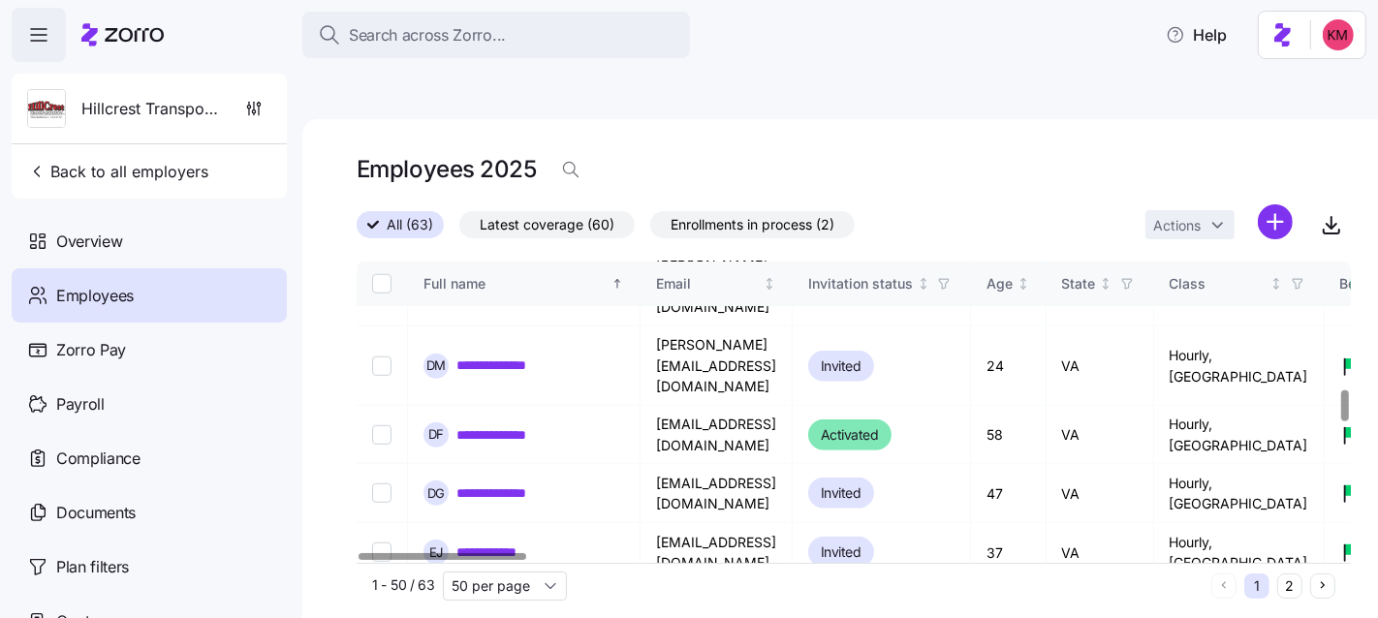
click at [368, 553] on div at bounding box center [443, 556] width 168 height 7
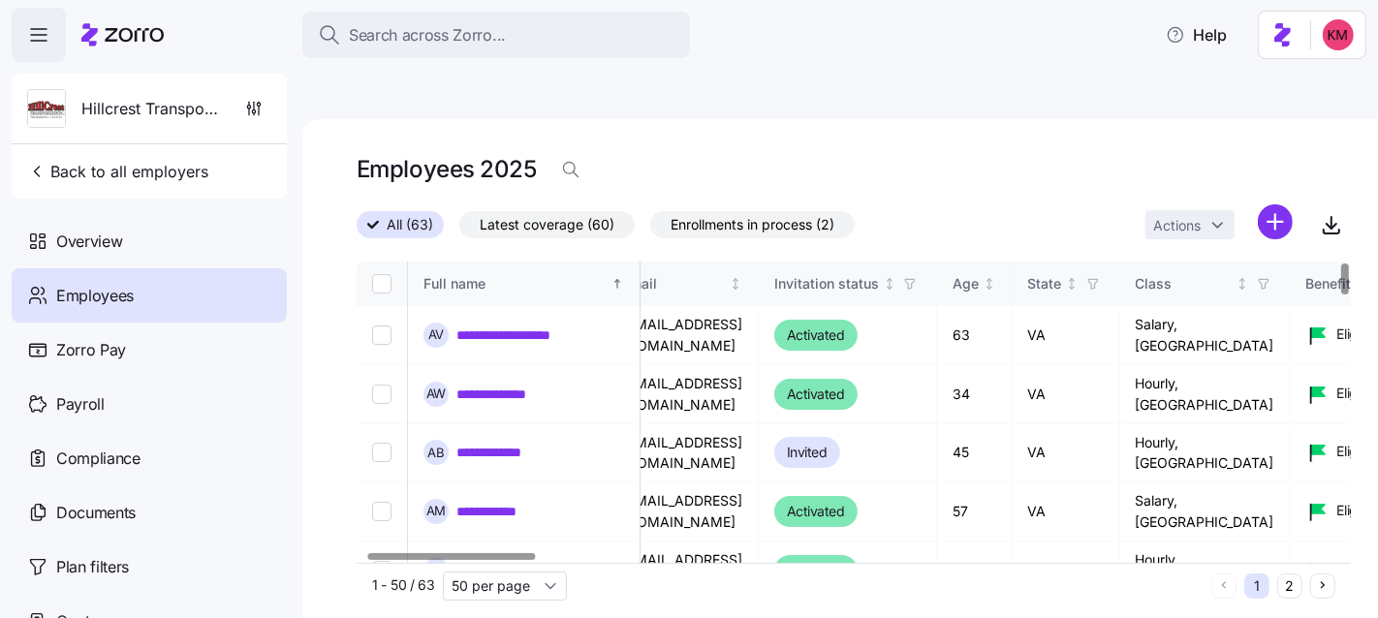
scroll to position [0, 0]
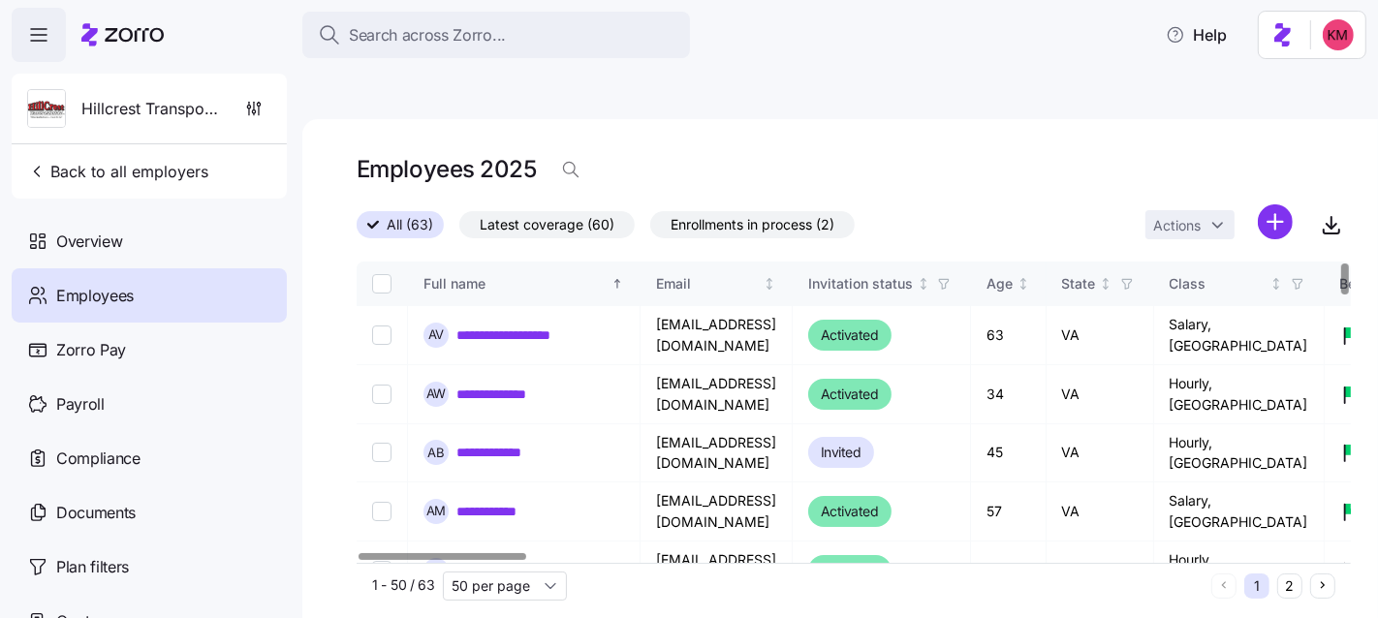
click at [455, 553] on div at bounding box center [443, 556] width 168 height 7
